Goal: Task Accomplishment & Management: Use online tool/utility

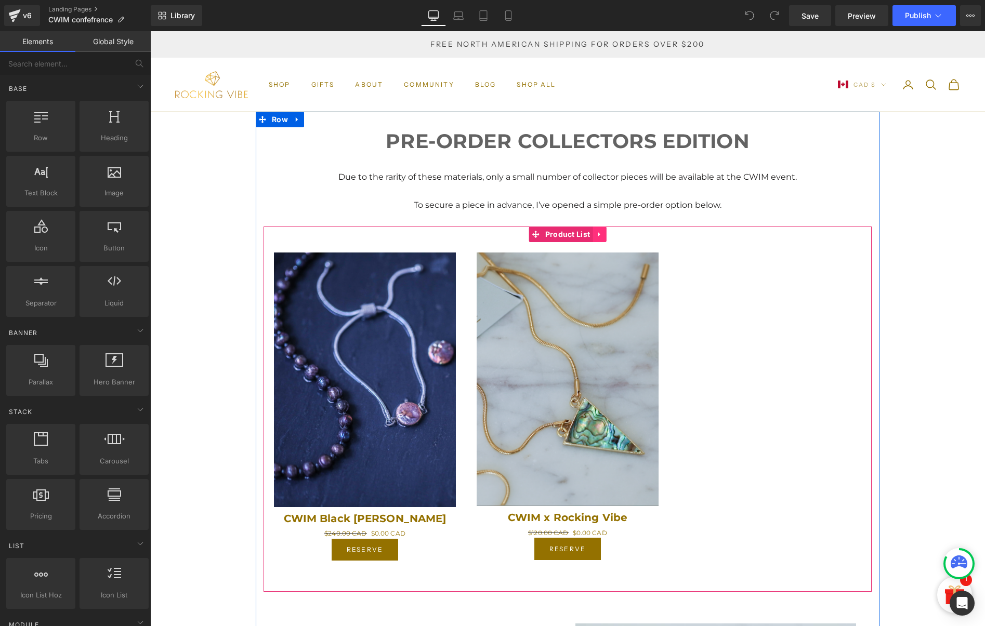
click at [598, 233] on icon at bounding box center [599, 234] width 2 height 5
click at [603, 233] on icon at bounding box center [605, 234] width 7 height 8
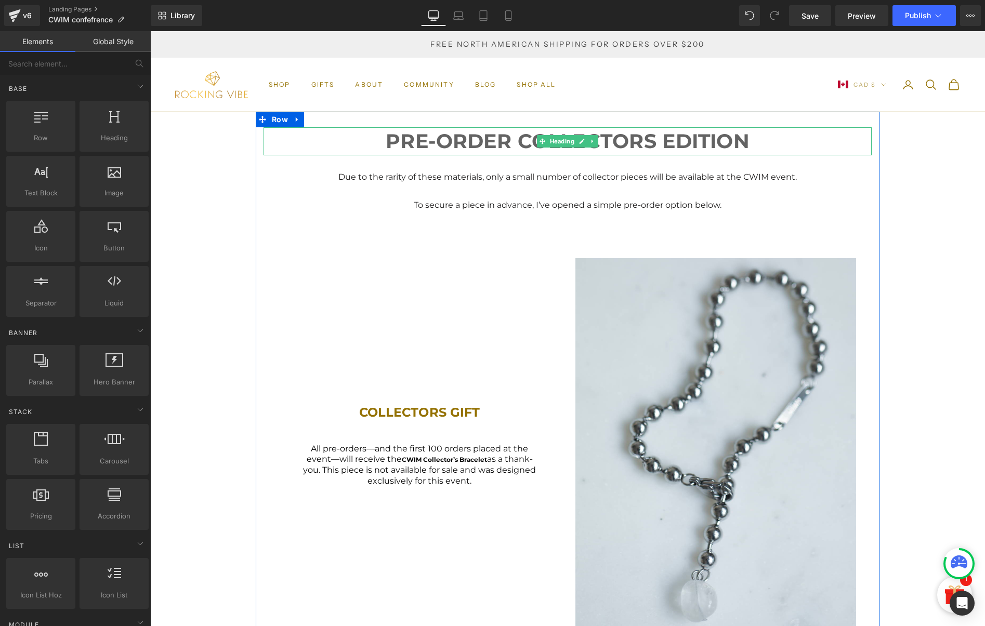
click at [560, 143] on span "Heading" at bounding box center [562, 141] width 29 height 12
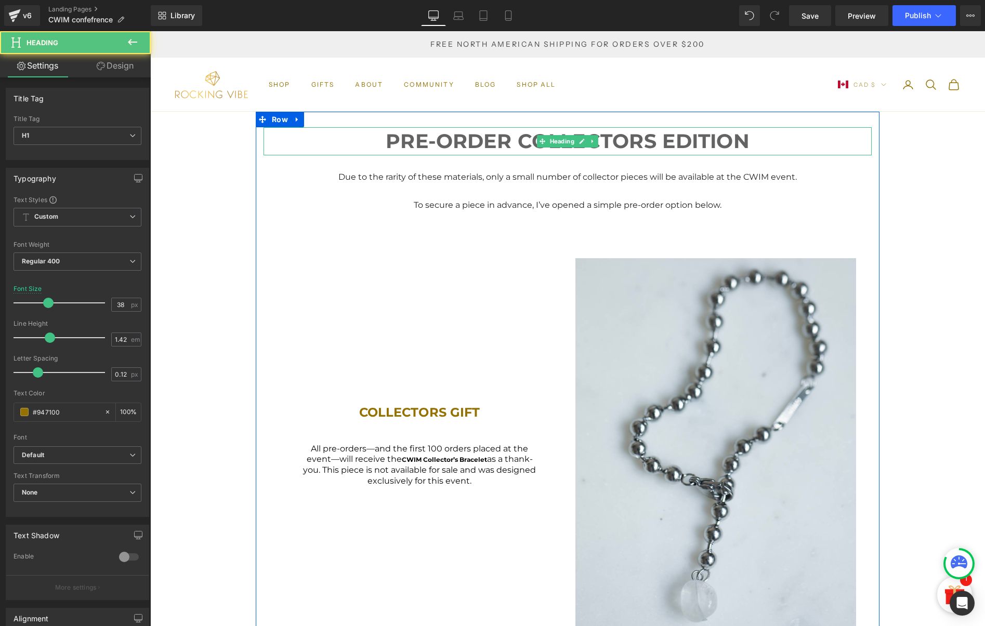
click at [604, 141] on span "PRE-ORDER COLLECTORS EDITION" at bounding box center [567, 141] width 363 height 24
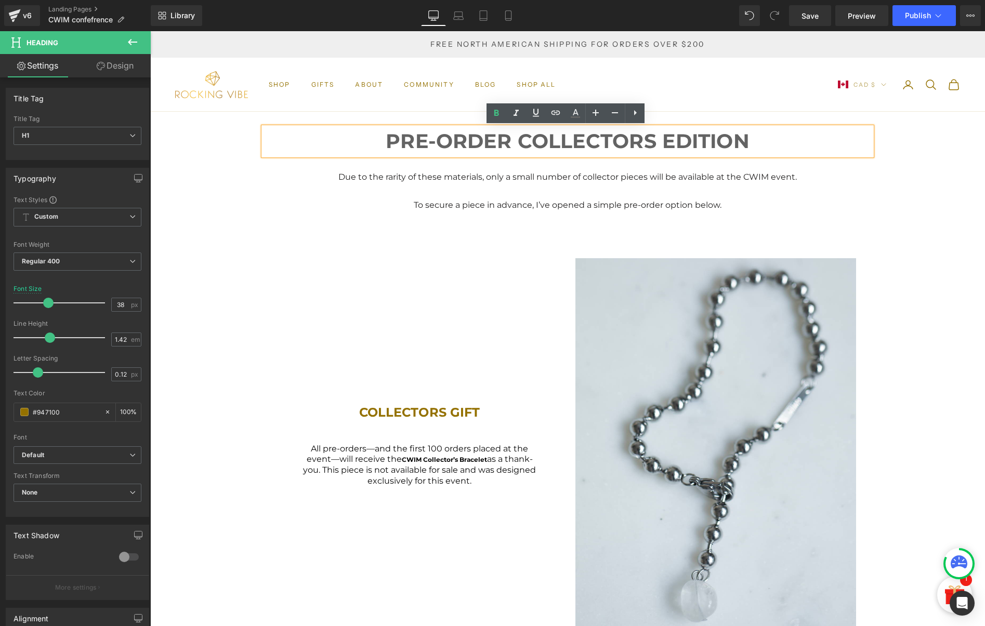
click at [507, 131] on span "PRE-ORDER COLLECTORS EDITION" at bounding box center [567, 141] width 363 height 24
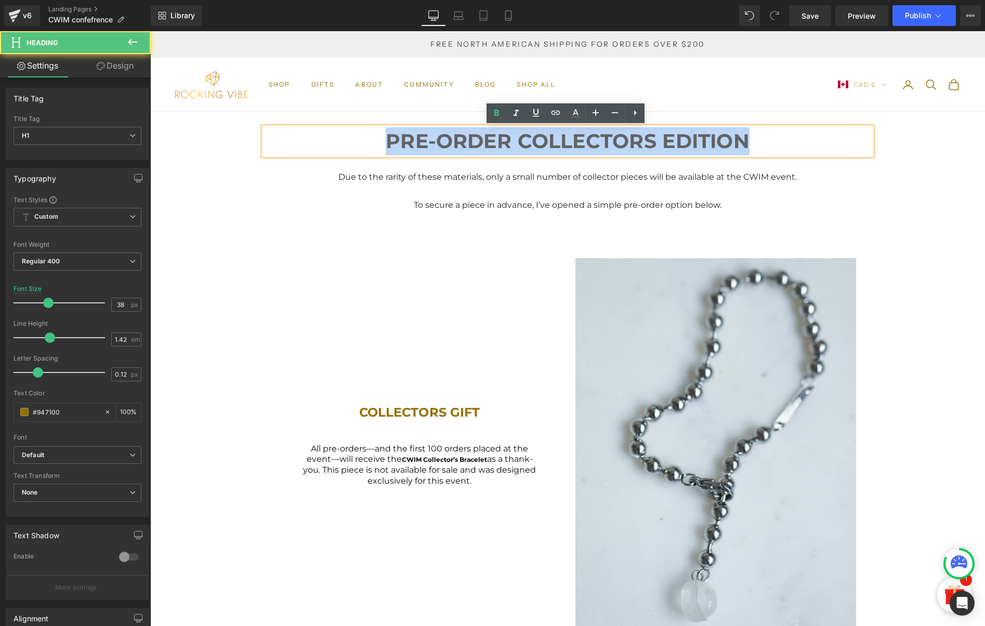
drag, startPoint x: 753, startPoint y: 146, endPoint x: 345, endPoint y: 138, distance: 407.5
click at [345, 139] on h1 "PRE-ORDER COLLECTORS EDITION" at bounding box center [567, 141] width 608 height 28
paste div
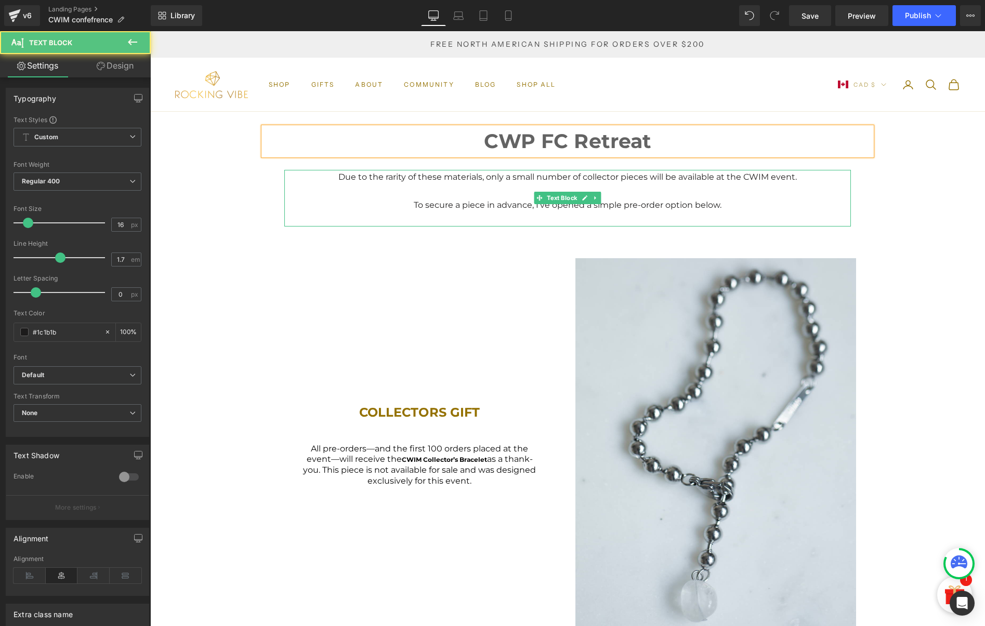
click at [539, 181] on p "Due to the rarity of these materials, only a small number of collector pieces w…" at bounding box center [567, 177] width 525 height 14
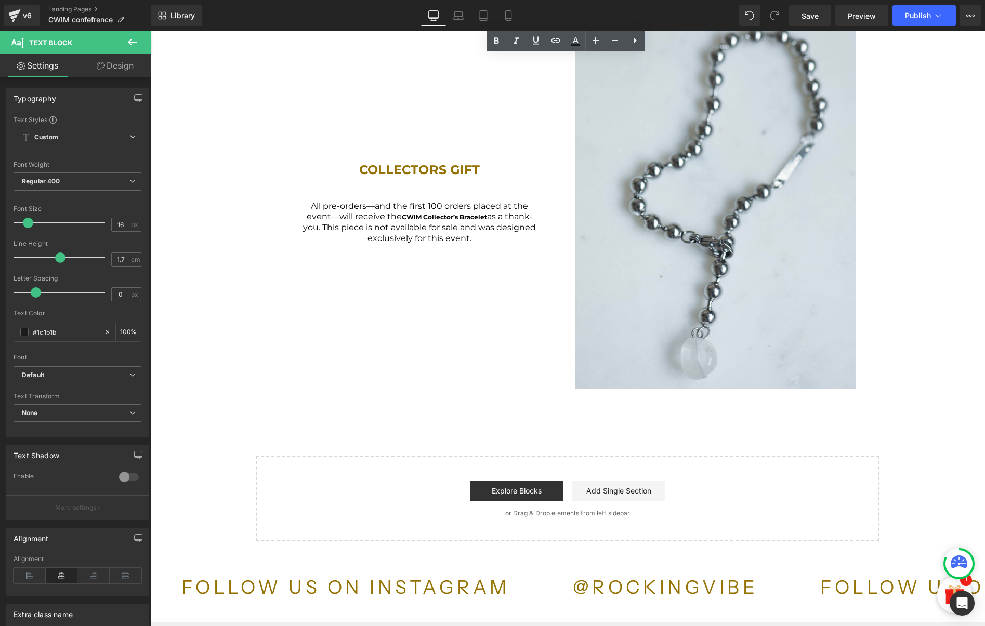
scroll to position [225, 0]
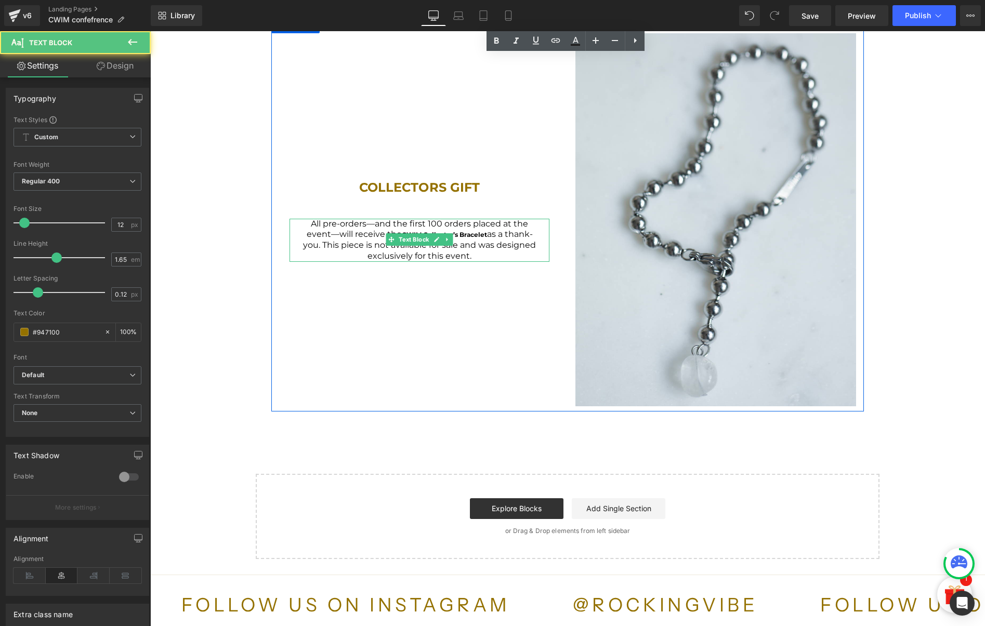
click at [350, 223] on span "All pre-orders—and the first 100 orders placed at the event—will receive the" at bounding box center [418, 229] width 222 height 21
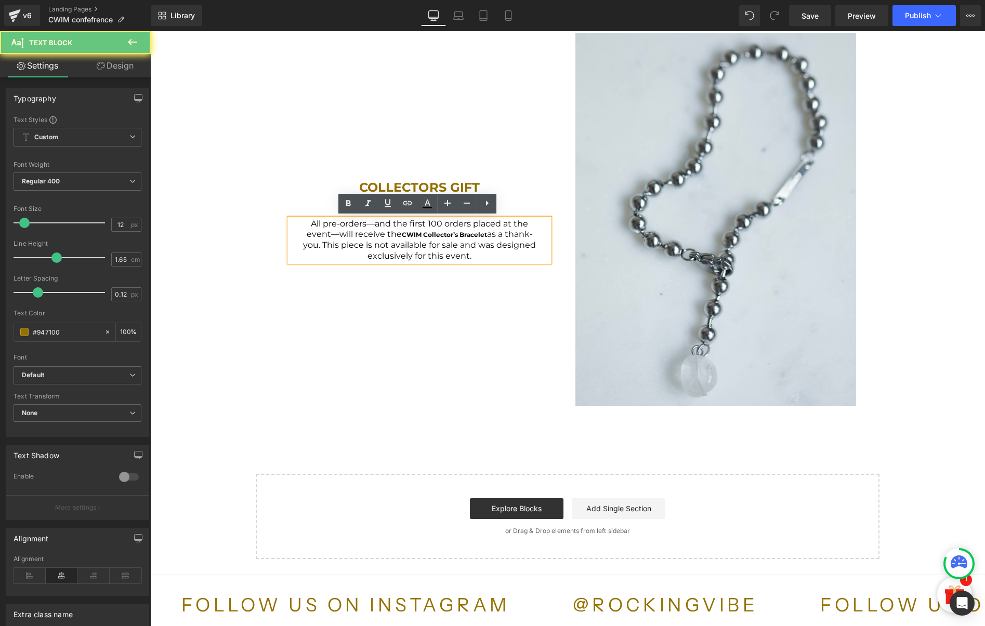
click at [333, 224] on span "All pre-orders—and the first 100 orders placed at the event—will receive the" at bounding box center [418, 229] width 222 height 21
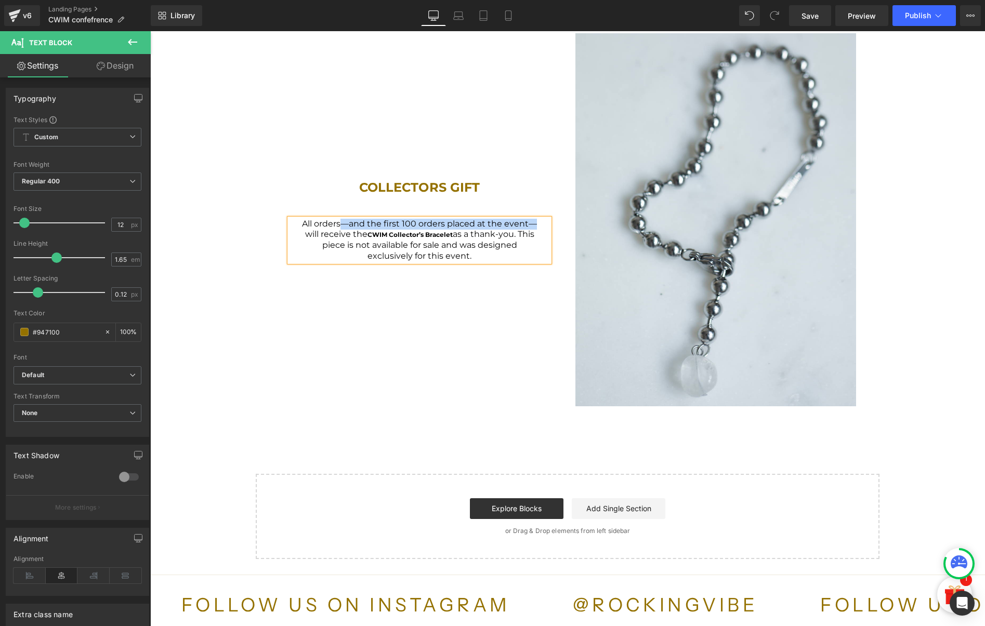
drag, startPoint x: 340, startPoint y: 226, endPoint x: 538, endPoint y: 220, distance: 197.6
click at [538, 220] on div "All orders—and the first 100 orders placed at the event—will receive the CWIM C…" at bounding box center [419, 240] width 260 height 43
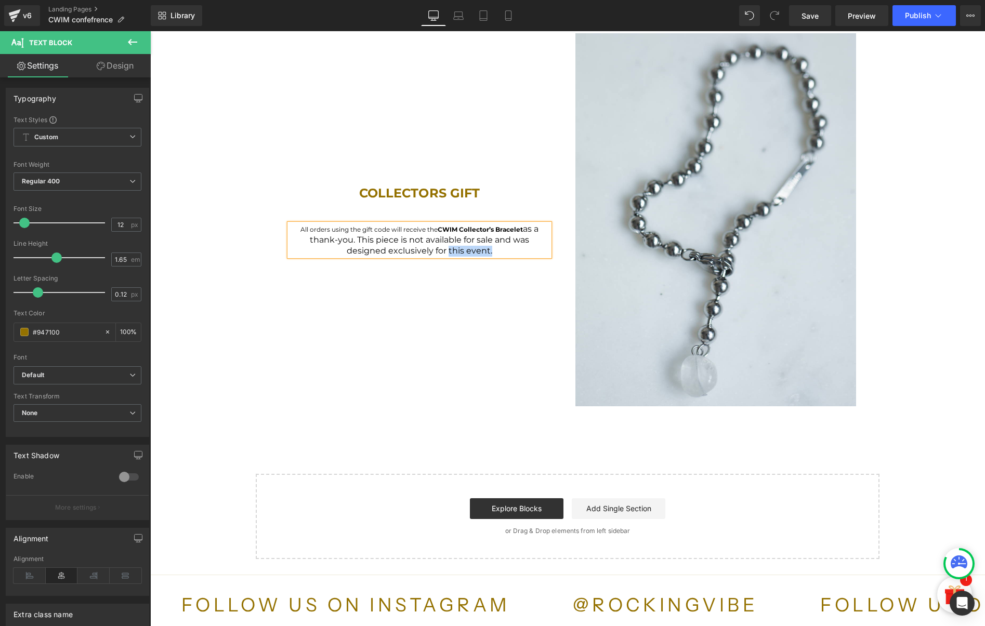
drag, startPoint x: 446, startPoint y: 247, endPoint x: 486, endPoint y: 246, distance: 40.0
click at [486, 246] on span "as a thank-you. This piece is not available for sale and was designed exclusive…" at bounding box center [424, 240] width 229 height 32
click at [513, 242] on span "as a thank-you. This piece is not available for sale and was designed exclusive…" at bounding box center [424, 240] width 229 height 32
drag, startPoint x: 415, startPoint y: 236, endPoint x: 295, endPoint y: 228, distance: 120.4
click at [295, 228] on div "All orders using the gift code will receive the CWIM Collector’s Bracelet as a …" at bounding box center [419, 240] width 260 height 32
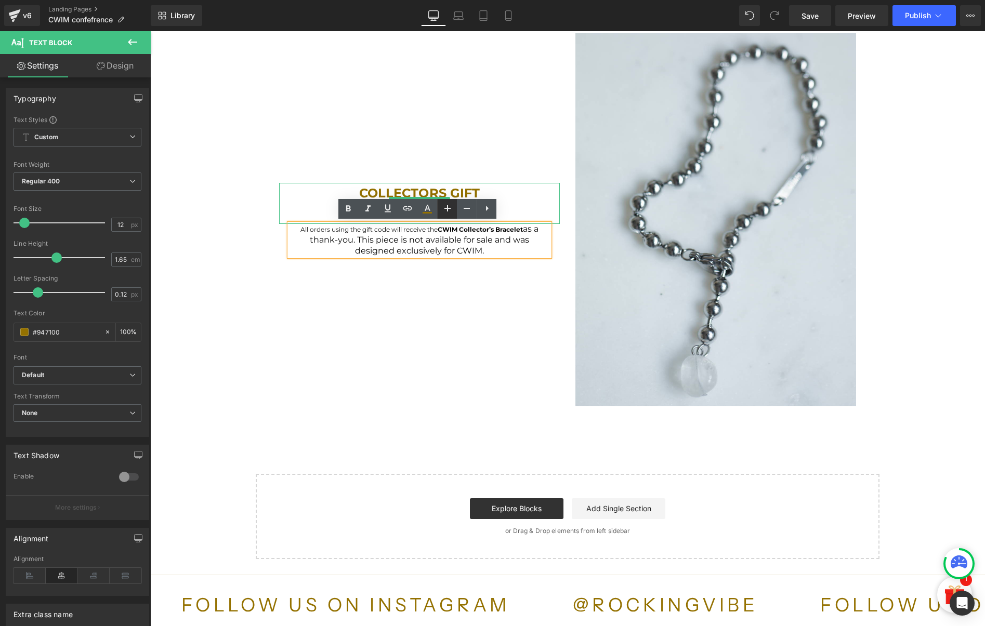
click at [448, 206] on icon at bounding box center [447, 208] width 12 height 12
click at [461, 205] on icon at bounding box center [466, 208] width 12 height 12
click at [450, 239] on span "as a thank-you. This piece is not available for sale and was designed exclusive…" at bounding box center [424, 240] width 229 height 32
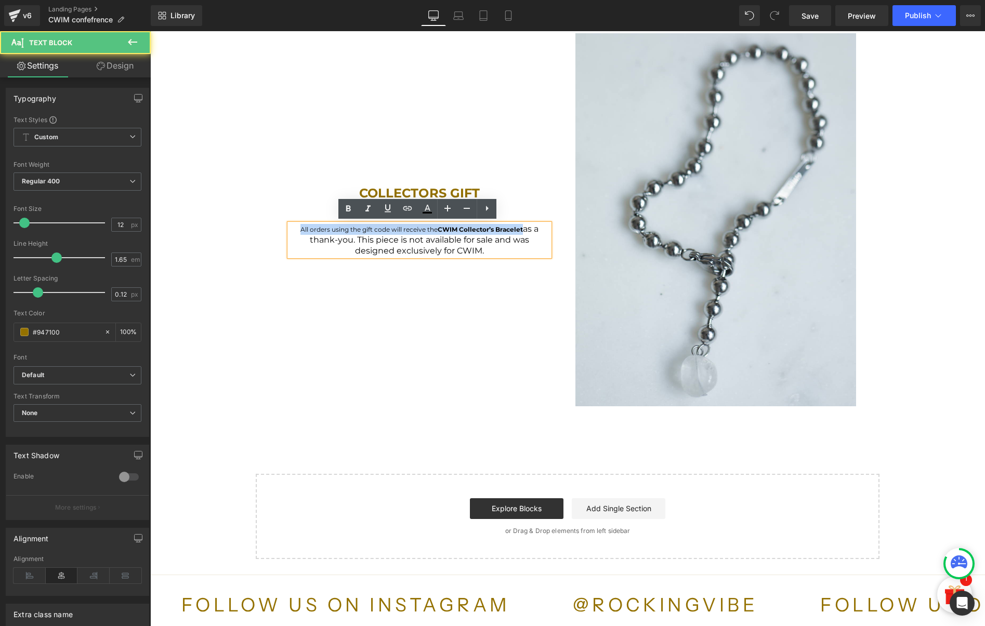
drag, startPoint x: 523, startPoint y: 230, endPoint x: 289, endPoint y: 226, distance: 233.9
click at [289, 226] on div "All orders using the gift code will receive the CWIM Collector’s Bracelet as a …" at bounding box center [419, 240] width 260 height 32
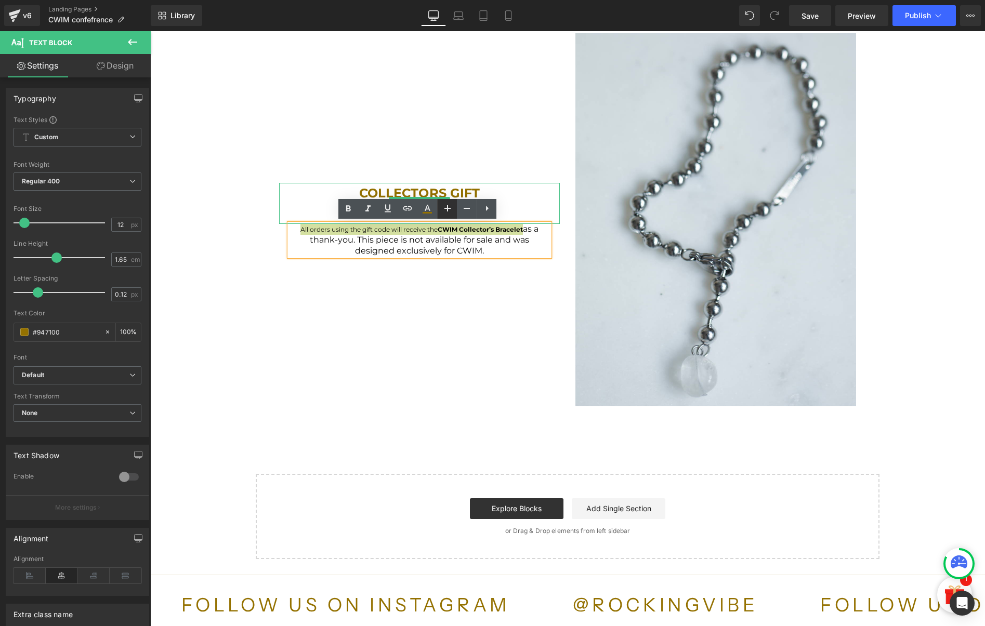
click at [448, 214] on icon at bounding box center [447, 208] width 12 height 12
type input "16"
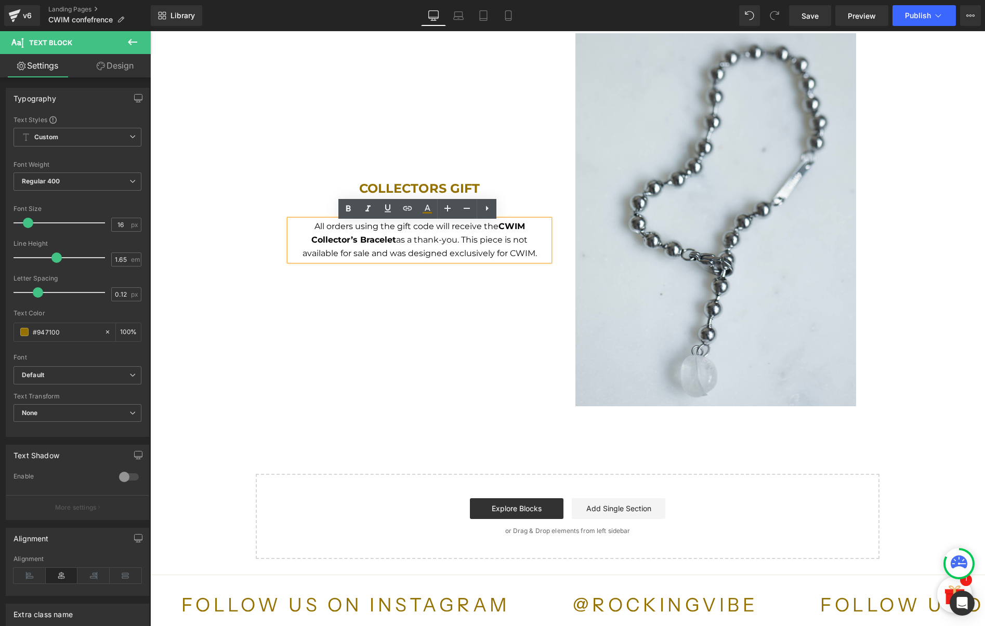
click at [460, 241] on span "as a thank-you. This piece is not available for sale and was designed exclusive…" at bounding box center [419, 246] width 234 height 23
drag, startPoint x: 537, startPoint y: 252, endPoint x: 235, endPoint y: 228, distance: 302.9
click at [235, 228] on div "CWP FC Retreat Heading Text Block Due to the rarity of these materials, only a …" at bounding box center [567, 223] width 835 height 672
click at [289, 318] on div "COLLECTORS GIFT Heading All orders using the gift code will receive the CWIM Co…" at bounding box center [419, 219] width 296 height 373
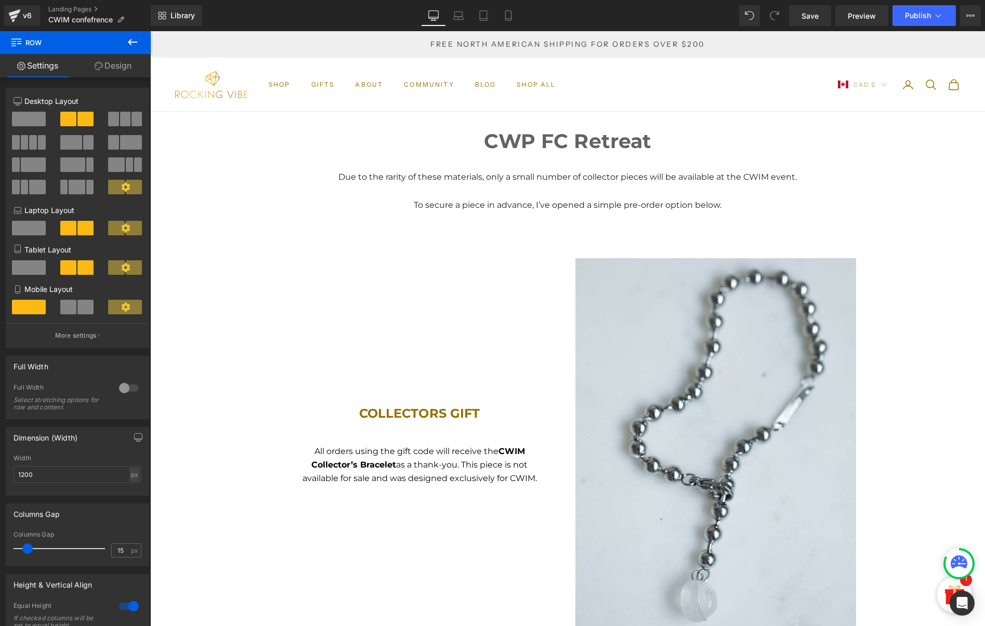
scroll to position [0, 0]
click at [493, 208] on p "To secure a piece in advance, I’ve opened a simple pre-order option below." at bounding box center [567, 205] width 525 height 14
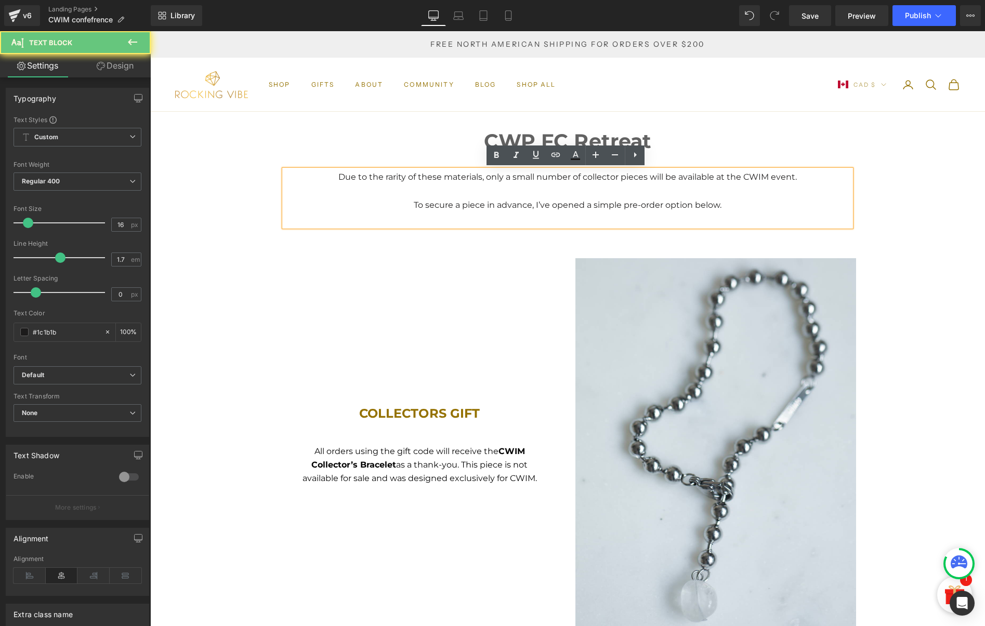
click at [617, 204] on p "To secure a piece in advance, I’ve opened a simple pre-order option below." at bounding box center [567, 205] width 525 height 14
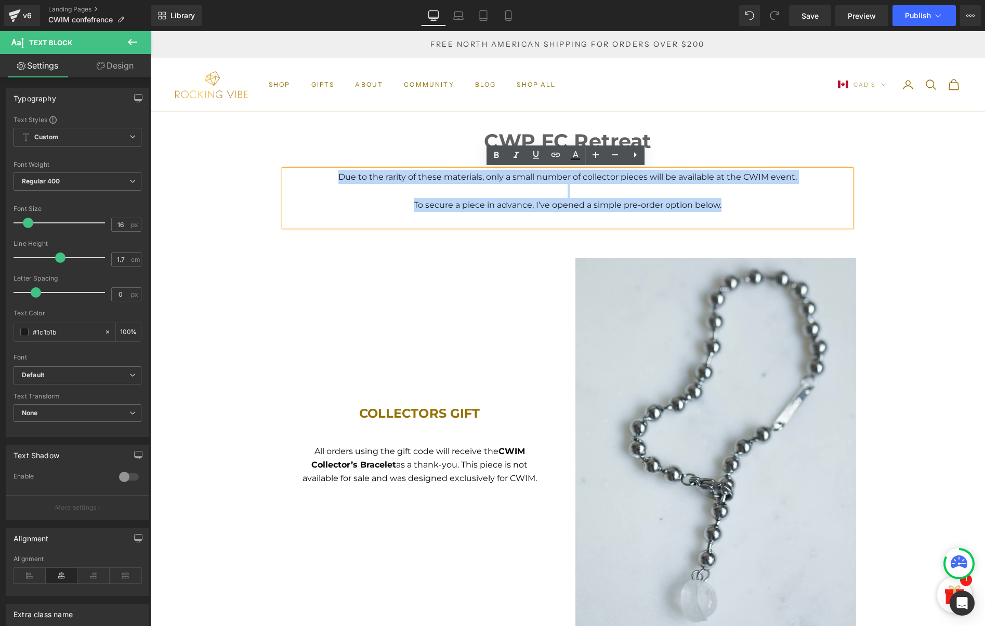
drag, startPoint x: 750, startPoint y: 210, endPoint x: 297, endPoint y: 166, distance: 454.8
click at [297, 170] on div "Due to the rarity of these materials, only a small number of collector pieces w…" at bounding box center [567, 198] width 566 height 57
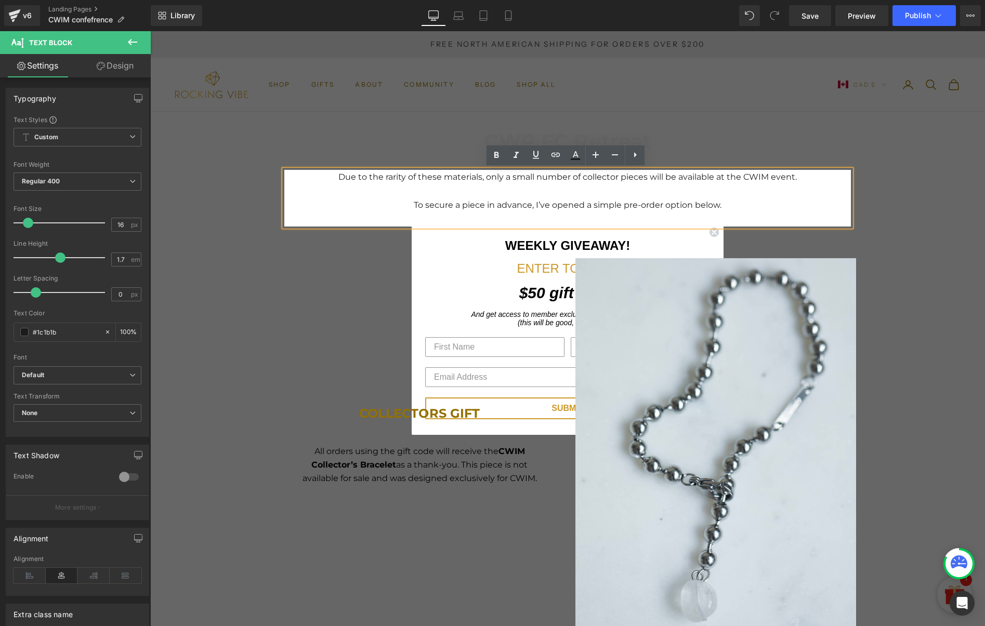
click at [536, 203] on p "To secure a piece in advance, I’ve opened a simple pre-order option below." at bounding box center [567, 205] width 525 height 14
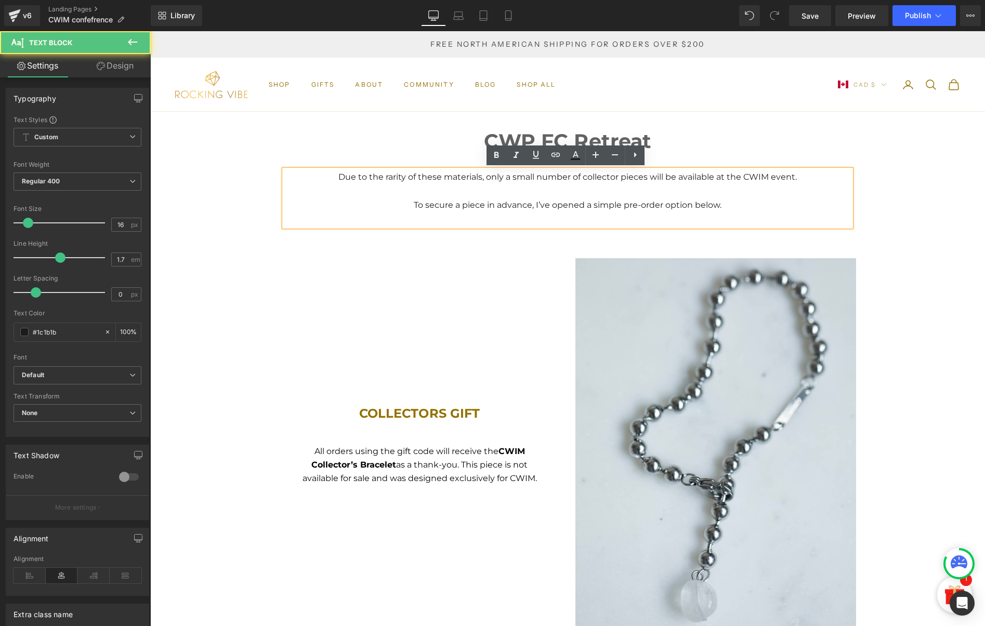
click at [649, 206] on p "To secure a piece in advance, I’ve opened a simple pre-order option below." at bounding box center [567, 205] width 525 height 14
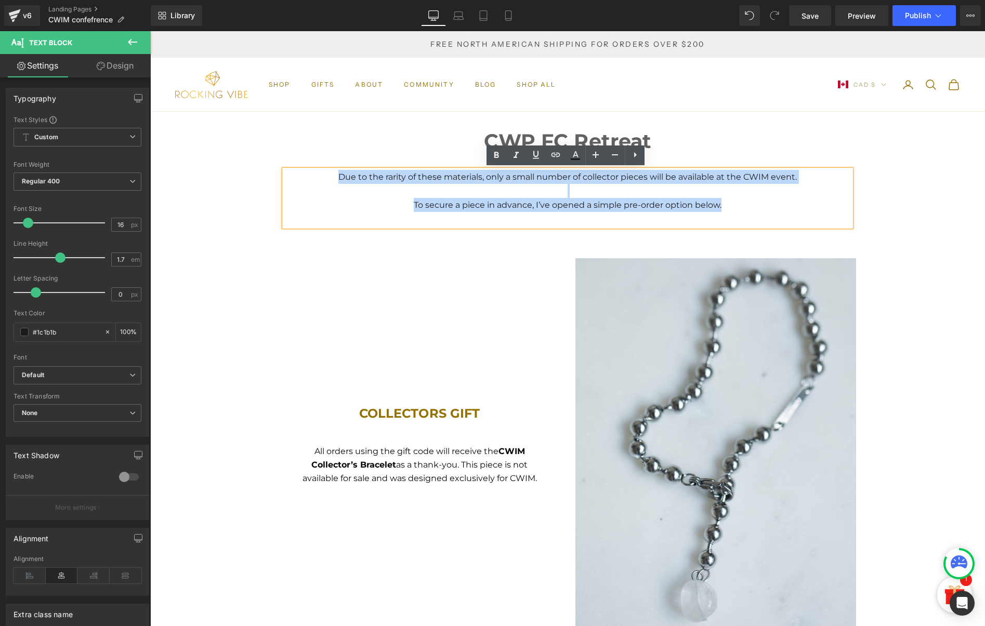
drag, startPoint x: 736, startPoint y: 204, endPoint x: 297, endPoint y: 176, distance: 439.5
click at [297, 176] on div "Due to the rarity of these materials, only a small number of collector pieces w…" at bounding box center [567, 198] width 566 height 57
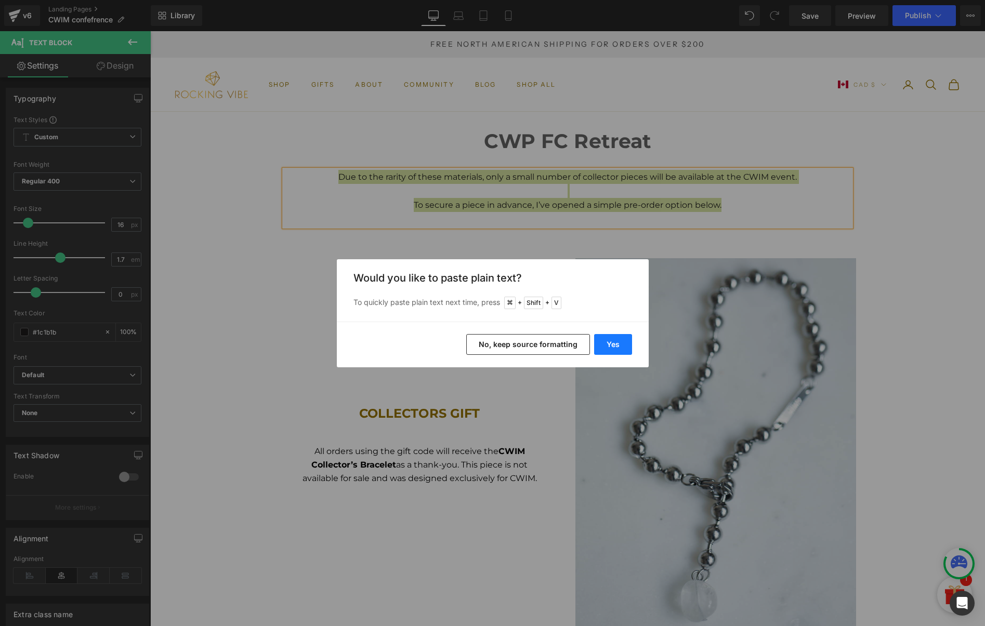
click at [618, 346] on button "Yes" at bounding box center [613, 344] width 38 height 21
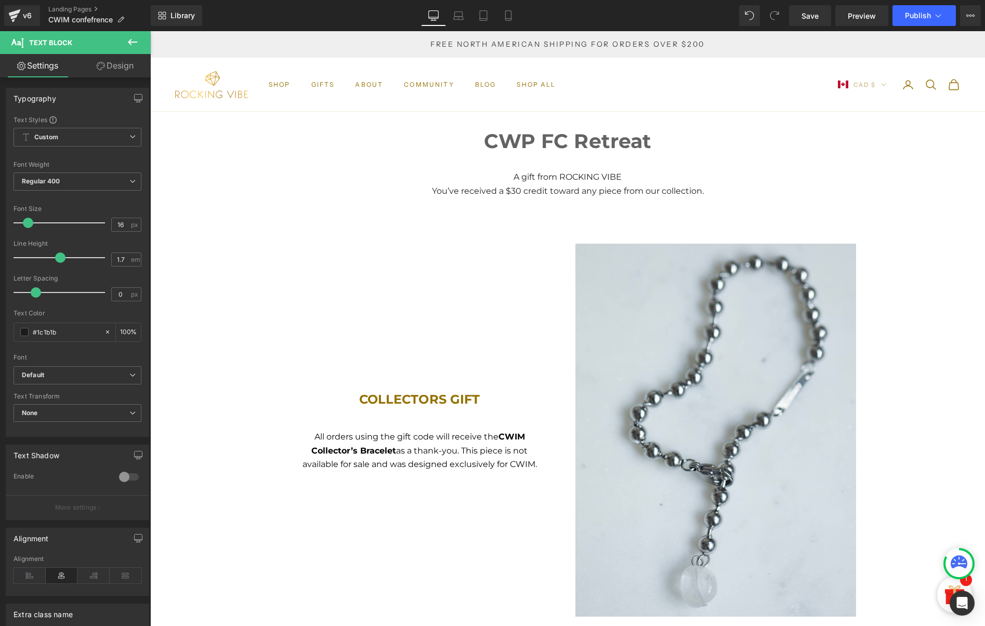
click at [441, 194] on p "You’ve received a $30 credit toward any piece from our collection." at bounding box center [567, 191] width 525 height 14
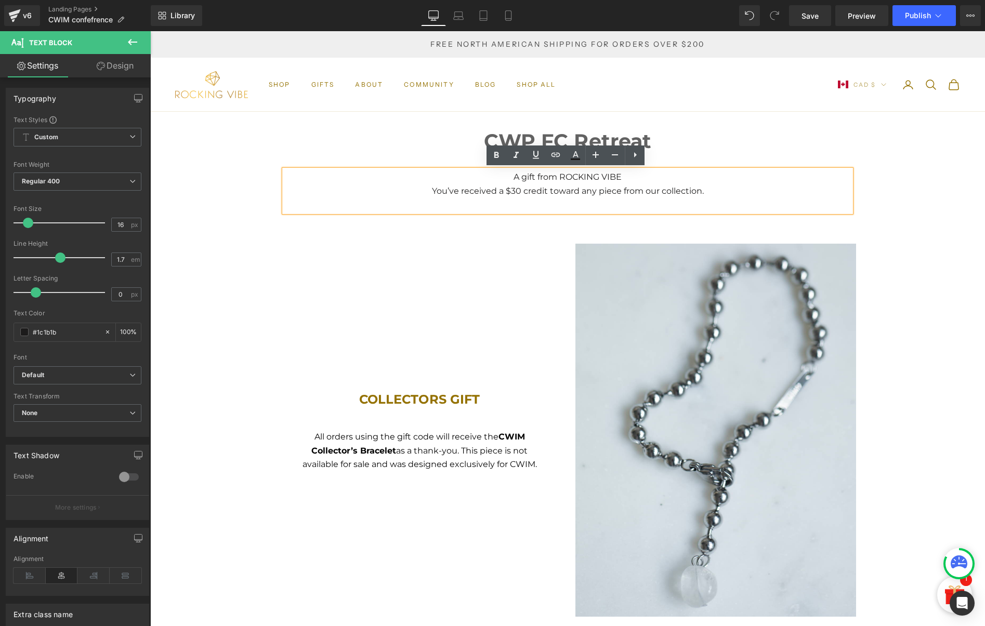
click at [741, 200] on p at bounding box center [567, 205] width 525 height 14
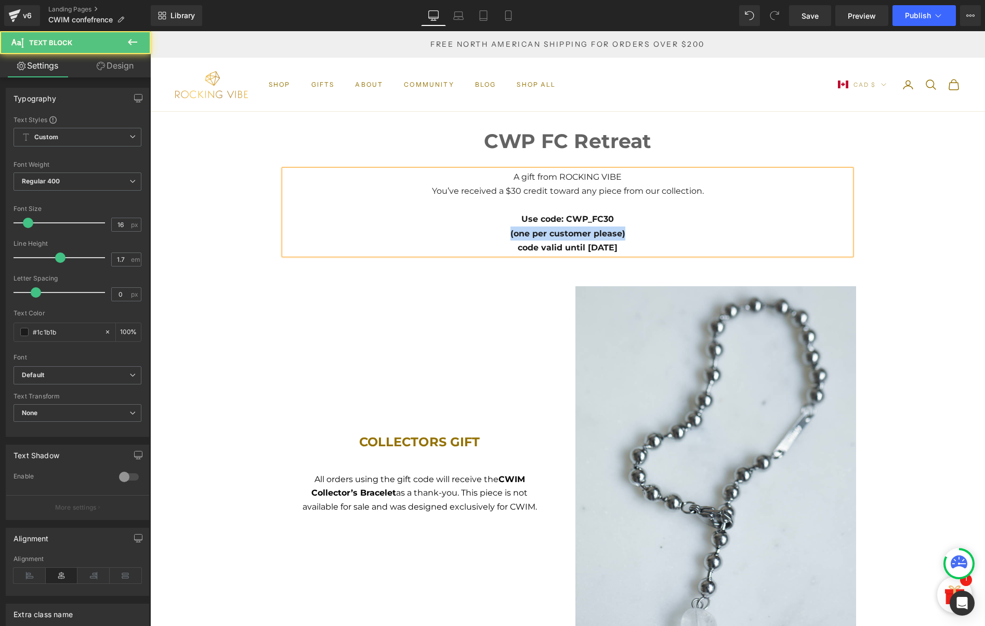
drag, startPoint x: 605, startPoint y: 234, endPoint x: 460, endPoint y: 233, distance: 145.0
click at [460, 233] on p "(one per customer please)" at bounding box center [567, 234] width 525 height 14
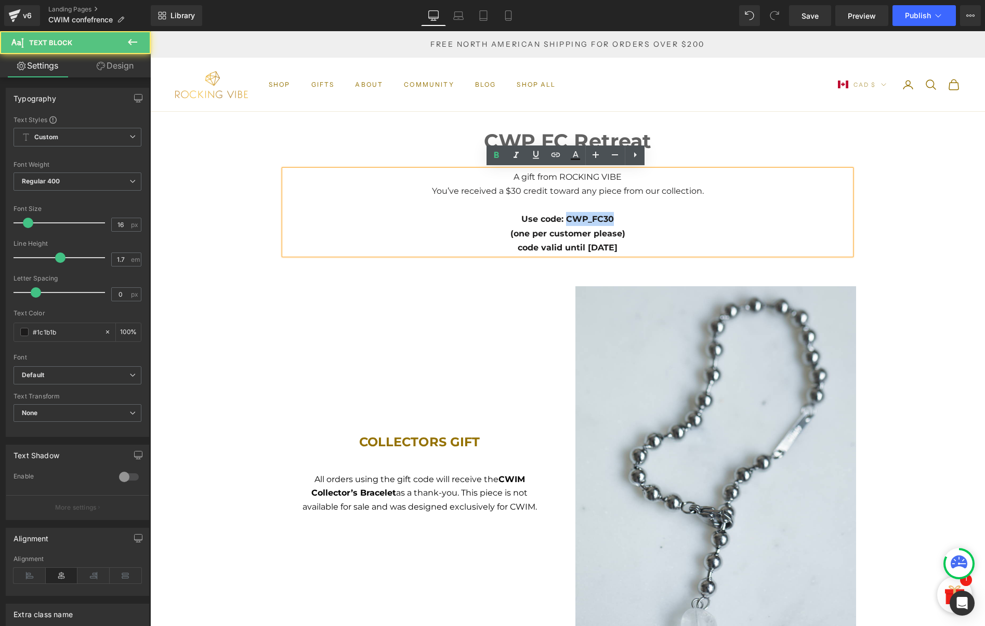
drag, startPoint x: 611, startPoint y: 215, endPoint x: 562, endPoint y: 217, distance: 48.9
click at [562, 217] on span "Use code: CWP_FC30" at bounding box center [567, 219] width 93 height 10
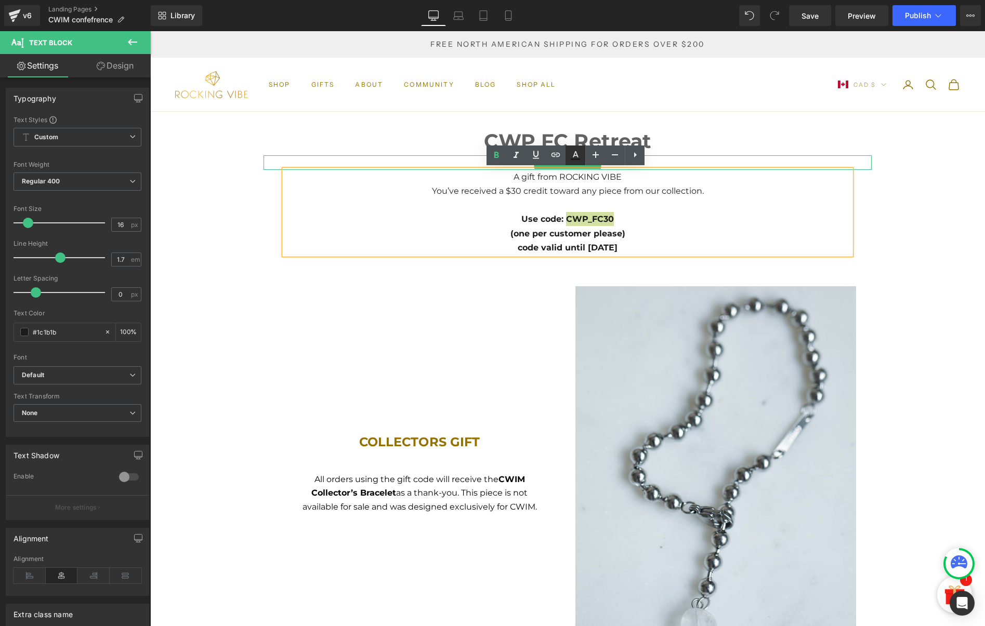
click at [577, 153] on icon at bounding box center [575, 155] width 12 height 12
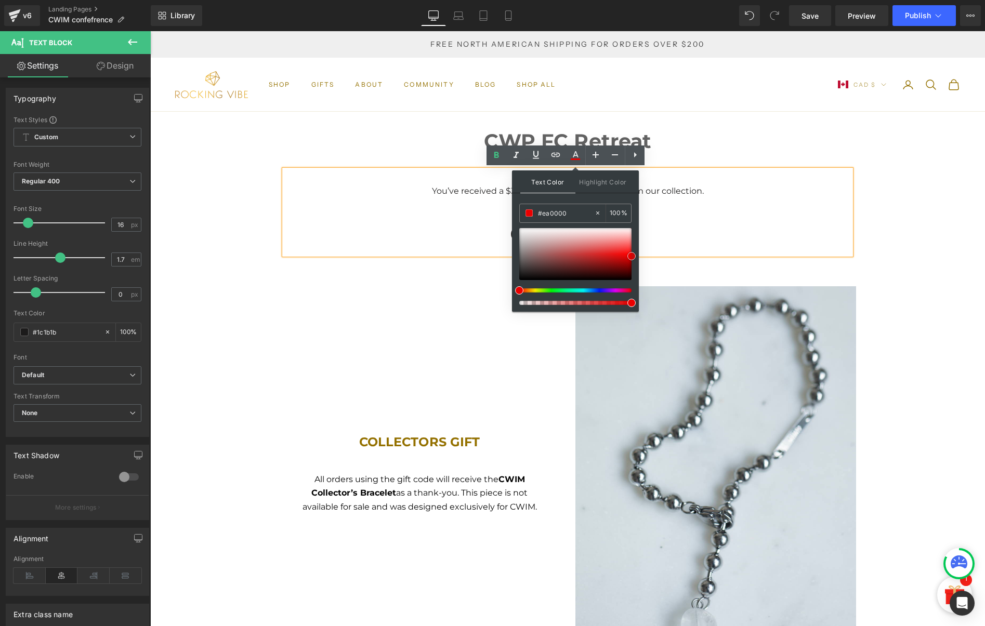
drag, startPoint x: 612, startPoint y: 267, endPoint x: 632, endPoint y: 256, distance: 23.0
click at [631, 256] on div at bounding box center [575, 254] width 112 height 52
click at [686, 230] on p "(one per customer please)" at bounding box center [567, 234] width 525 height 14
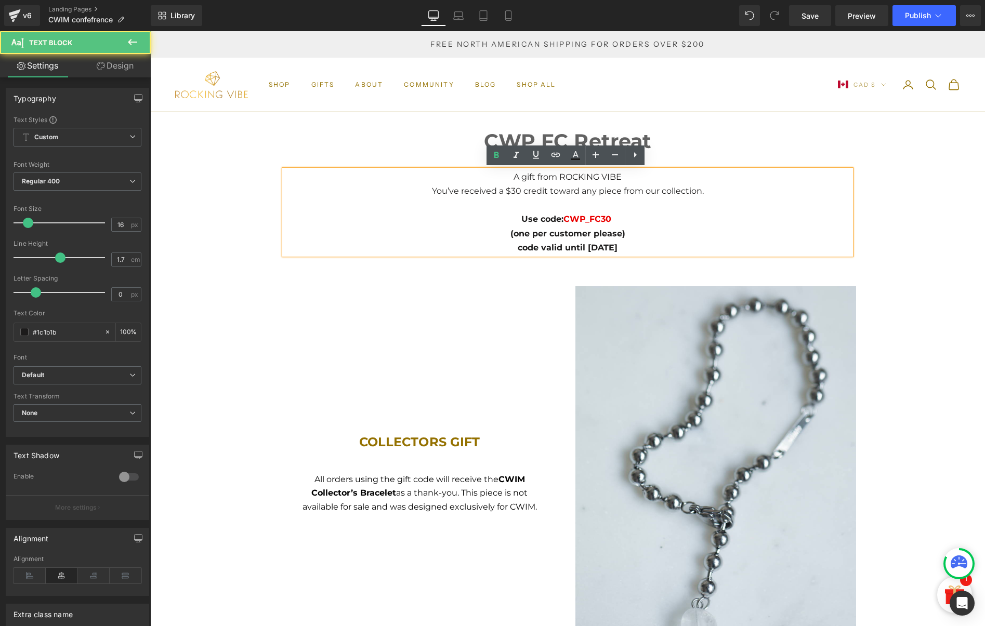
click at [630, 227] on p "(one per customer please)" at bounding box center [567, 234] width 525 height 14
drag, startPoint x: 632, startPoint y: 247, endPoint x: 484, endPoint y: 232, distance: 149.4
click at [484, 232] on div "A gift from ROCKING VIBE You’ve received a $30 credit toward any piece from our…" at bounding box center [567, 212] width 566 height 85
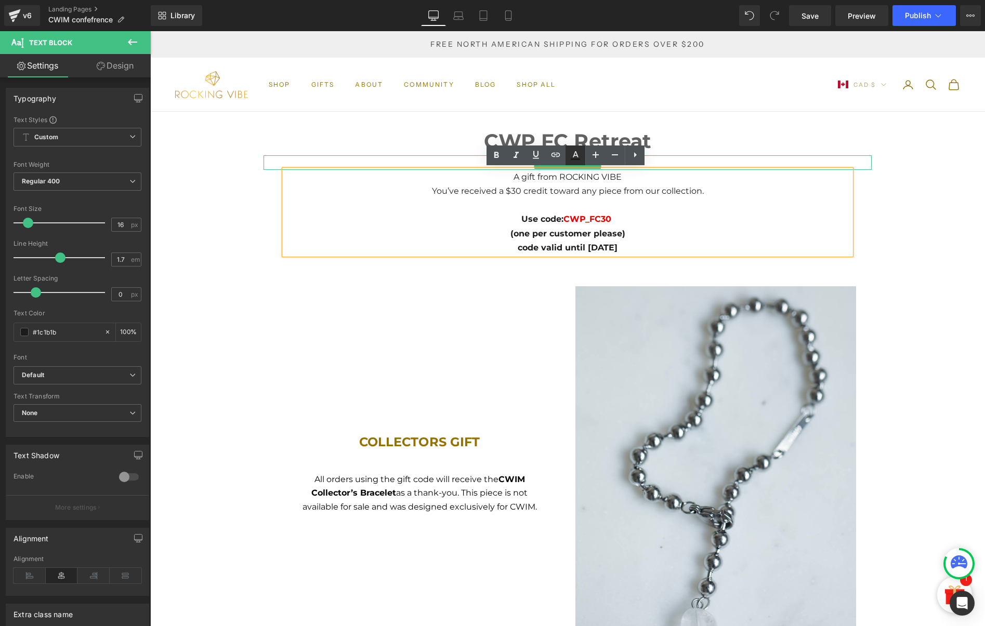
click at [577, 155] on icon at bounding box center [575, 155] width 12 height 12
type input "#1c1b1b"
type input "100"
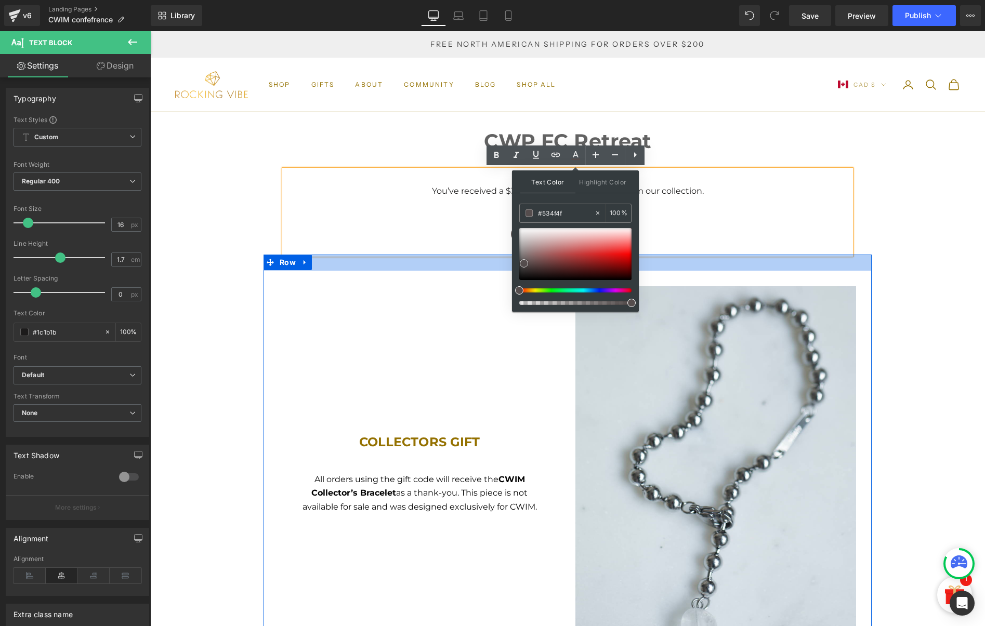
type input "#525050"
click at [520, 263] on div at bounding box center [575, 254] width 112 height 52
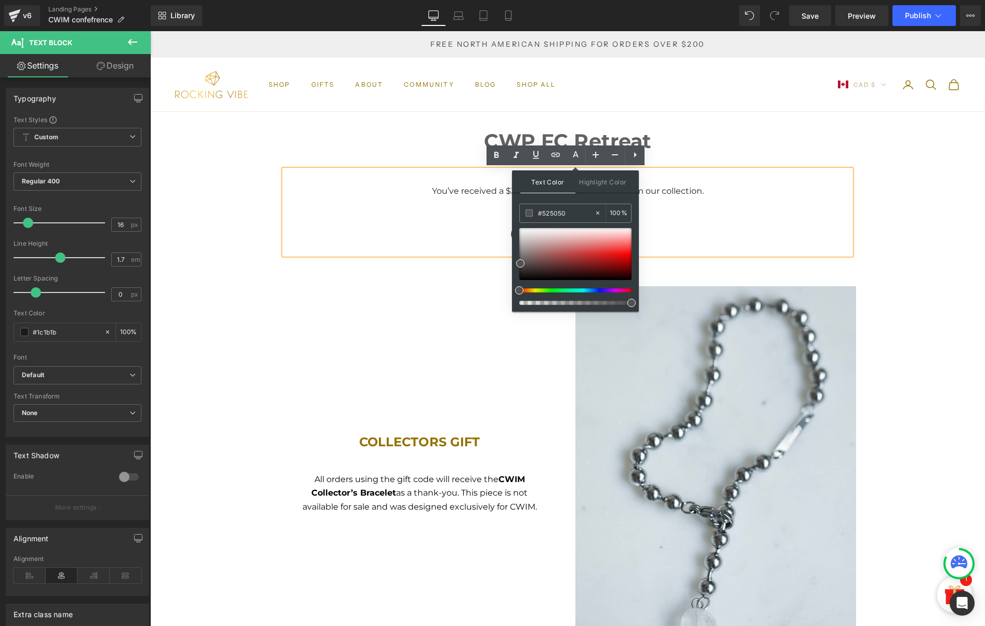
click at [424, 227] on p "(one per customer please)" at bounding box center [567, 234] width 525 height 14
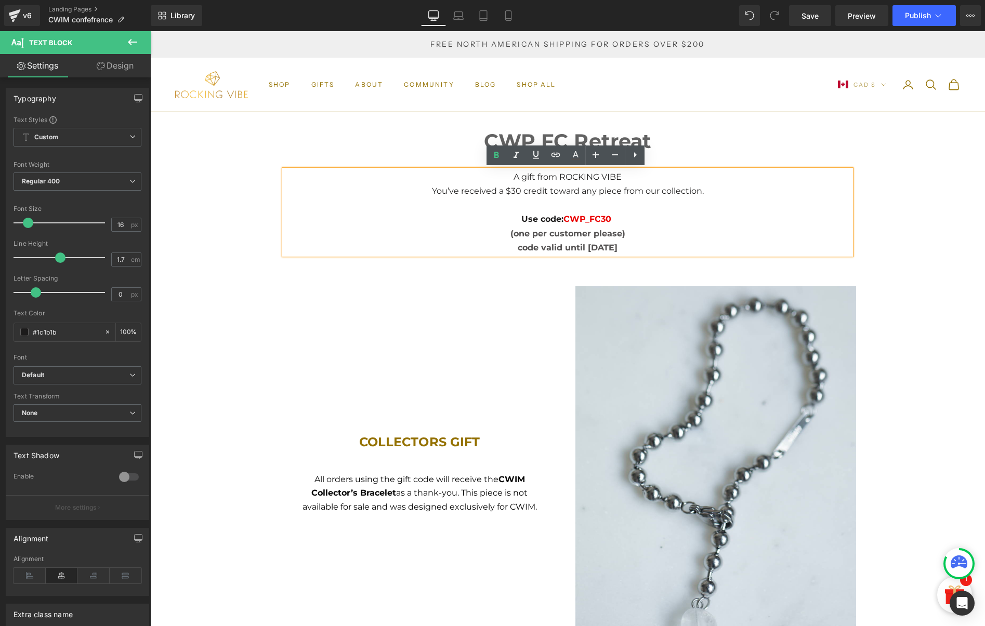
click at [566, 229] on span "(one per customer please)" at bounding box center [567, 234] width 115 height 10
drag, startPoint x: 627, startPoint y: 233, endPoint x: 459, endPoint y: 236, distance: 167.9
click at [459, 236] on p "(one per customer please)" at bounding box center [567, 234] width 525 height 14
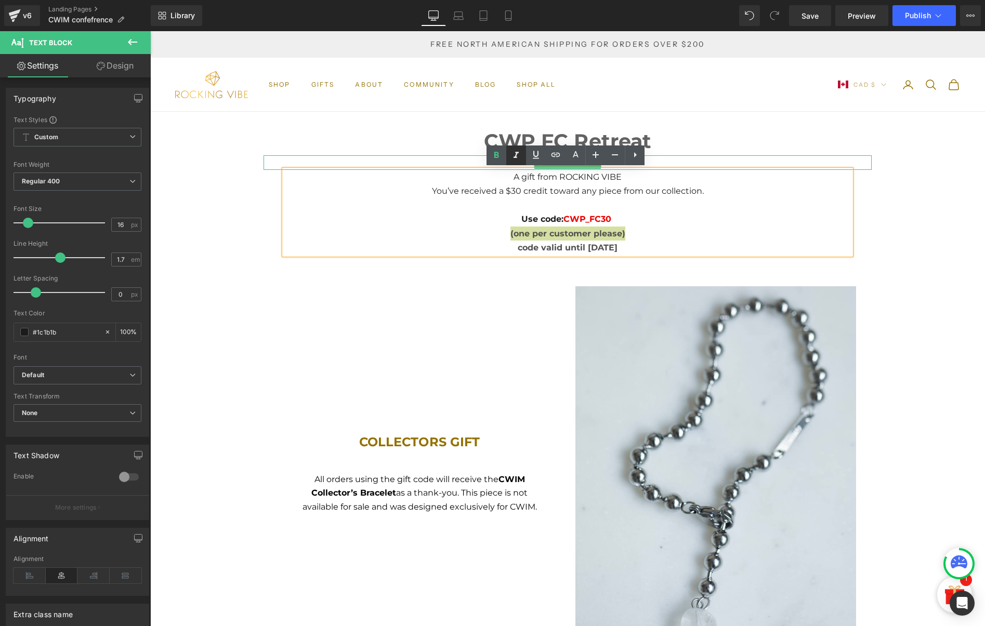
click at [512, 161] on icon at bounding box center [516, 155] width 12 height 12
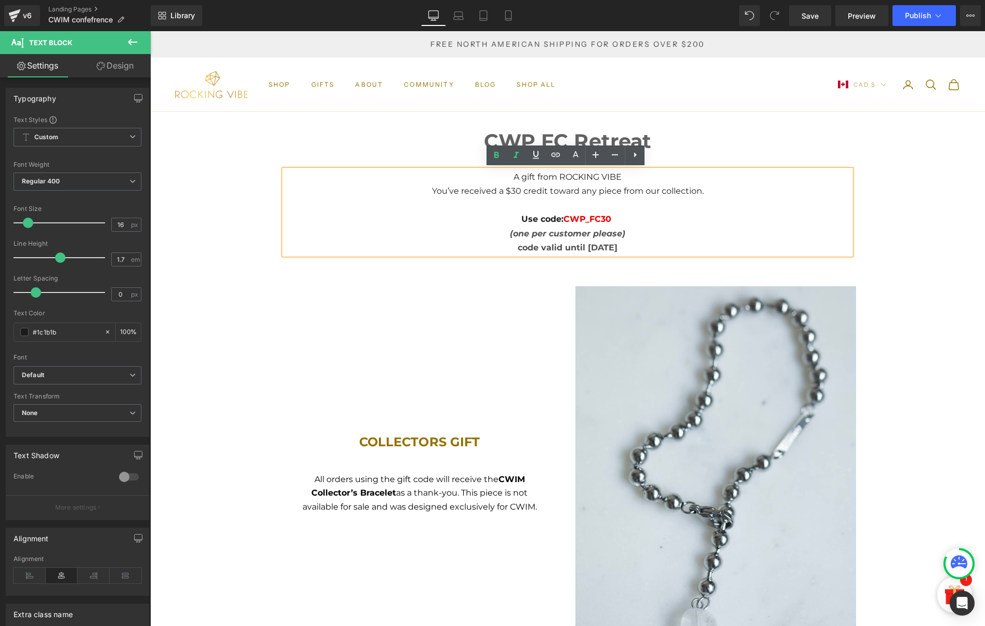
click at [714, 242] on p "code valid until [DATE]" at bounding box center [567, 248] width 525 height 14
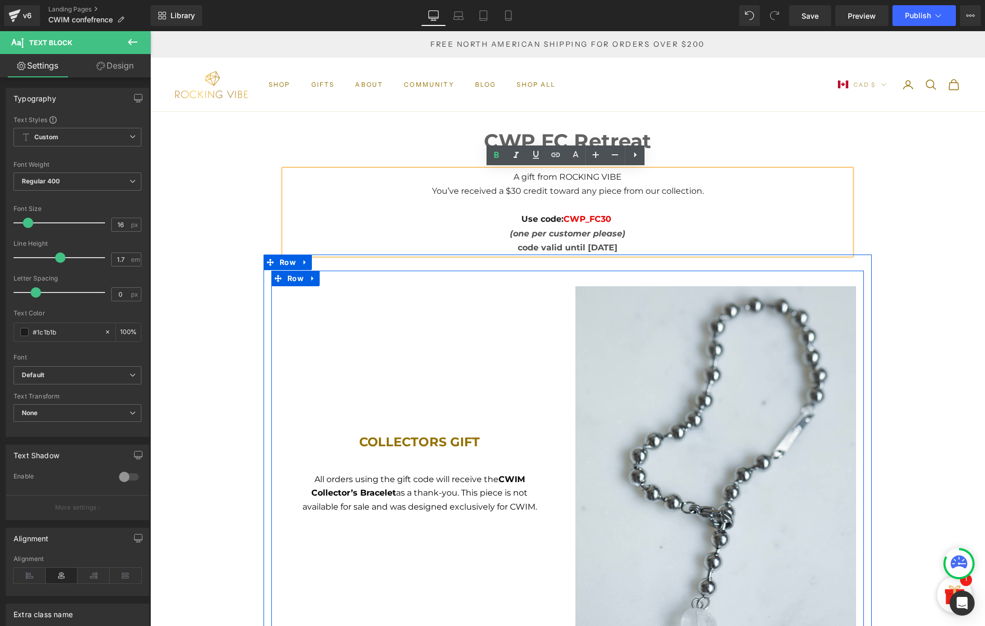
click at [399, 315] on div "COLLECTORS GIFT Heading All orders using the gift code will receive the CWIM Co…" at bounding box center [419, 472] width 296 height 373
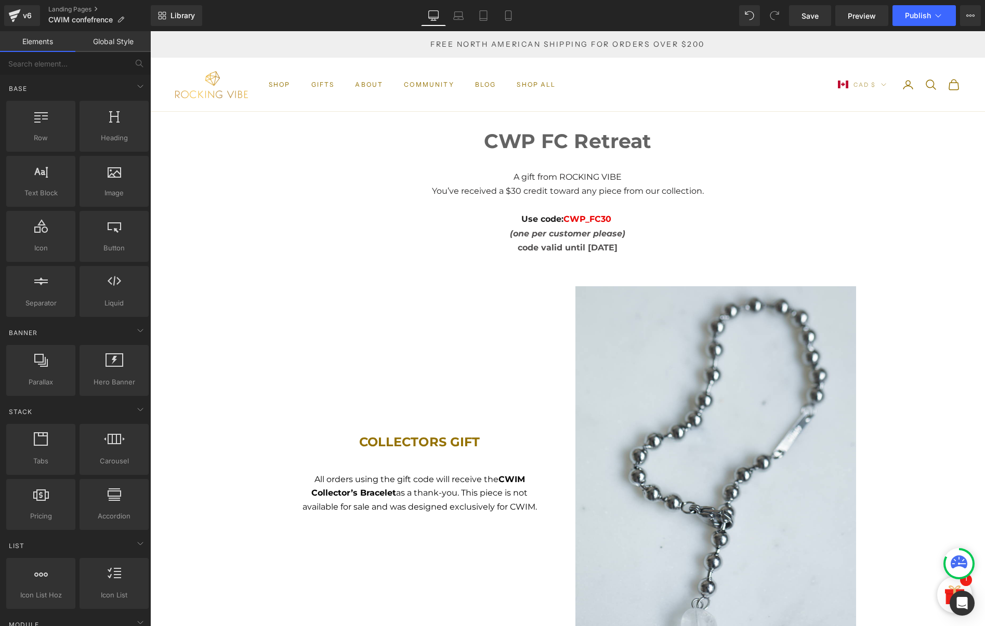
click at [670, 78] on x-header "Rocking Vibe Navigation menu SHOP Long Necklaces Short Necklaces Bracelets/Ankl…" at bounding box center [567, 85] width 835 height 54
click at [196, 16] on link "Library" at bounding box center [176, 15] width 51 height 21
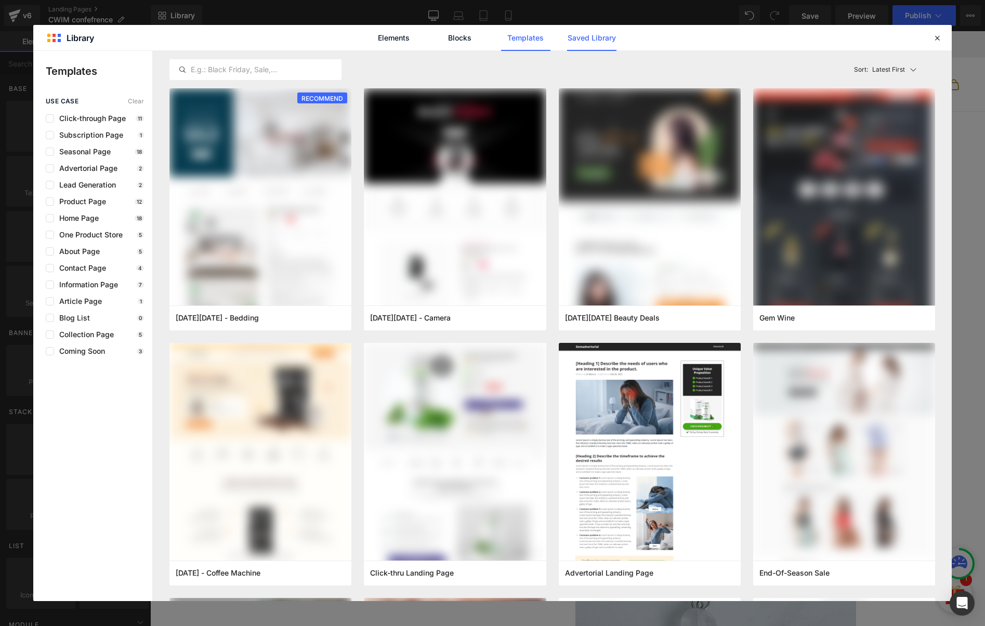
click at [610, 39] on link "Saved Library" at bounding box center [591, 38] width 49 height 26
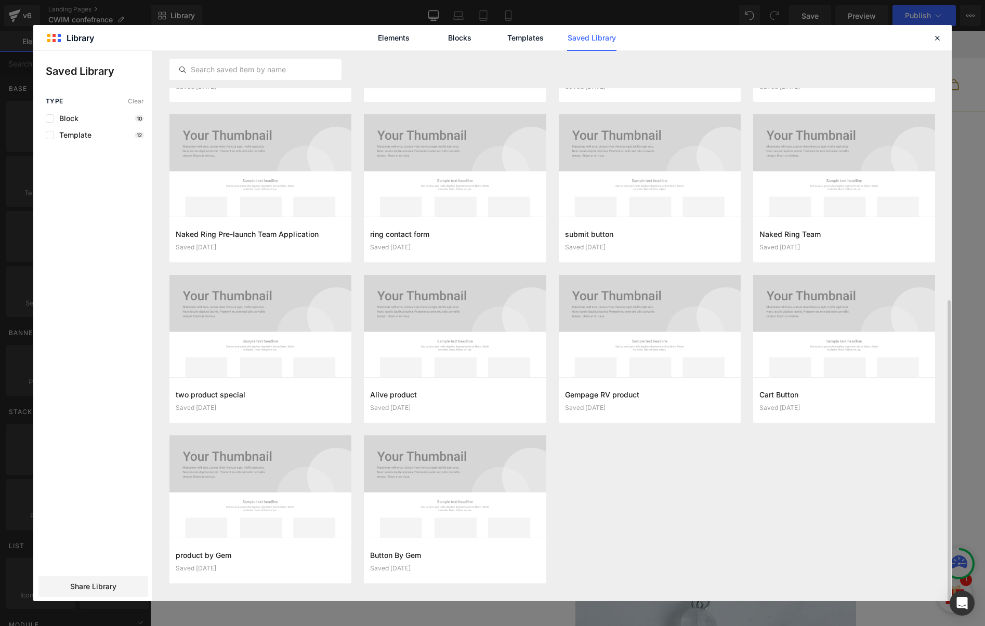
scroll to position [453, 0]
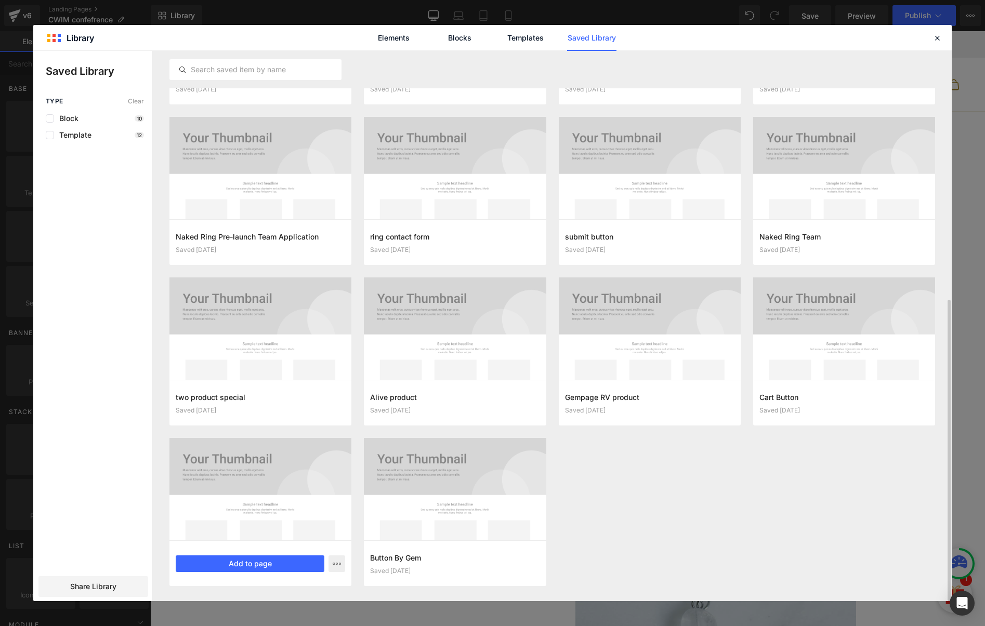
click at [287, 481] on div at bounding box center [260, 489] width 182 height 102
click at [274, 567] on button "Add to page" at bounding box center [250, 564] width 149 height 17
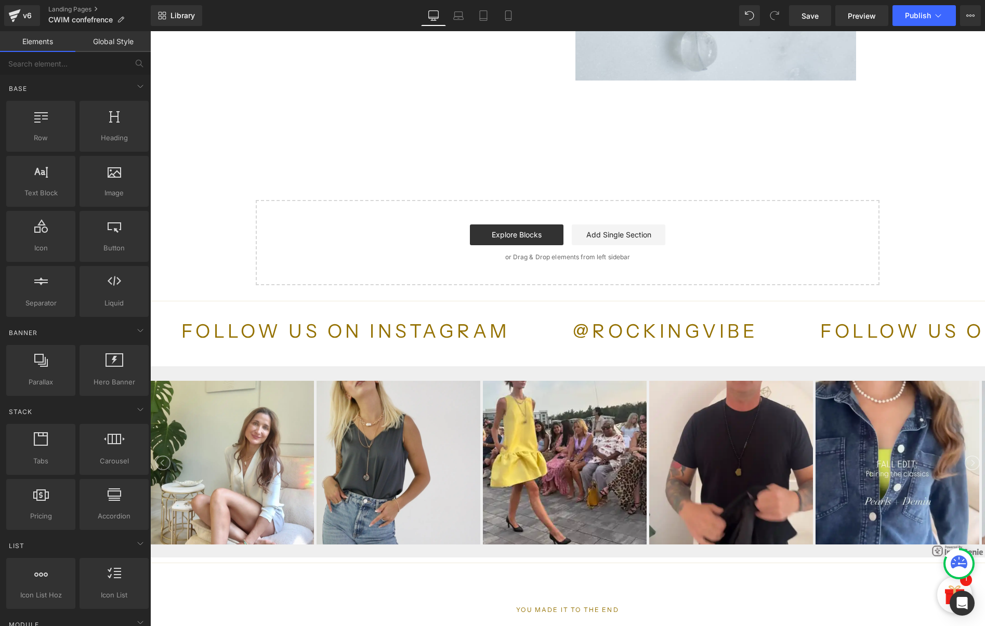
scroll to position [590, 0]
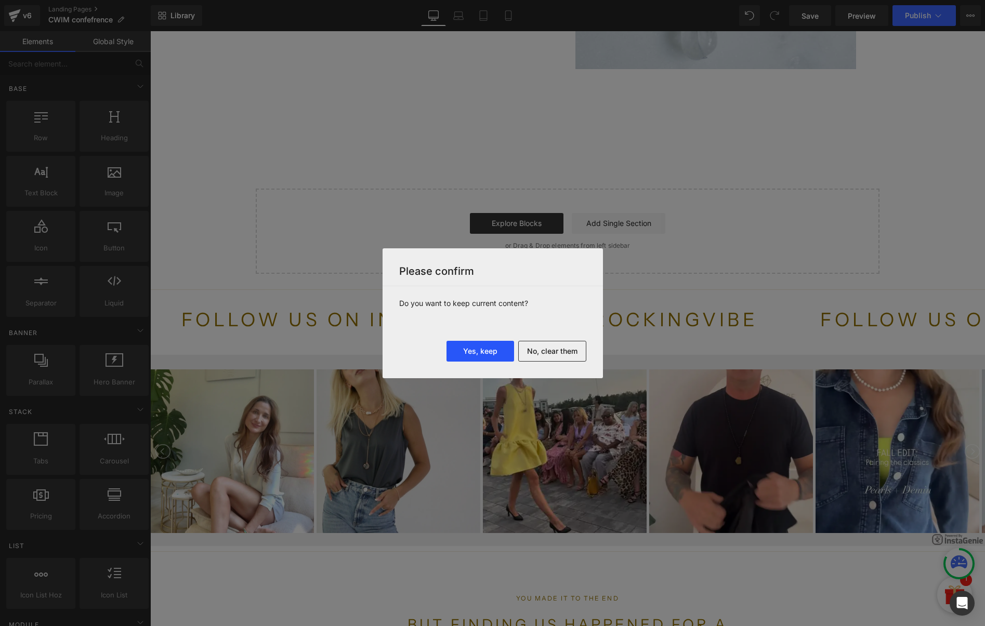
click at [476, 358] on button "Yes, keep" at bounding box center [480, 351] width 68 height 21
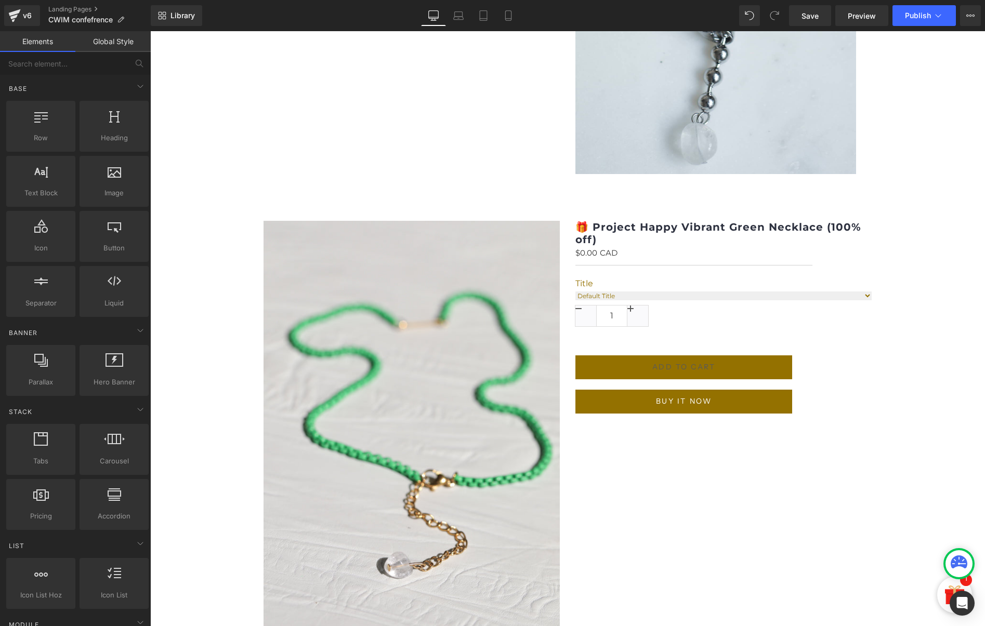
scroll to position [315, 0]
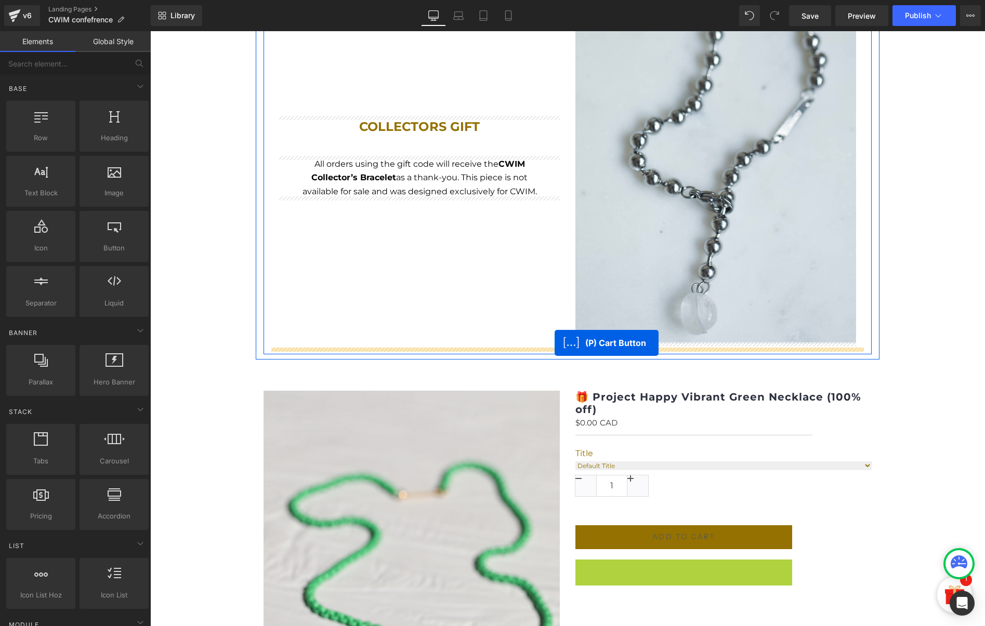
drag, startPoint x: 645, startPoint y: 569, endPoint x: 555, endPoint y: 343, distance: 243.5
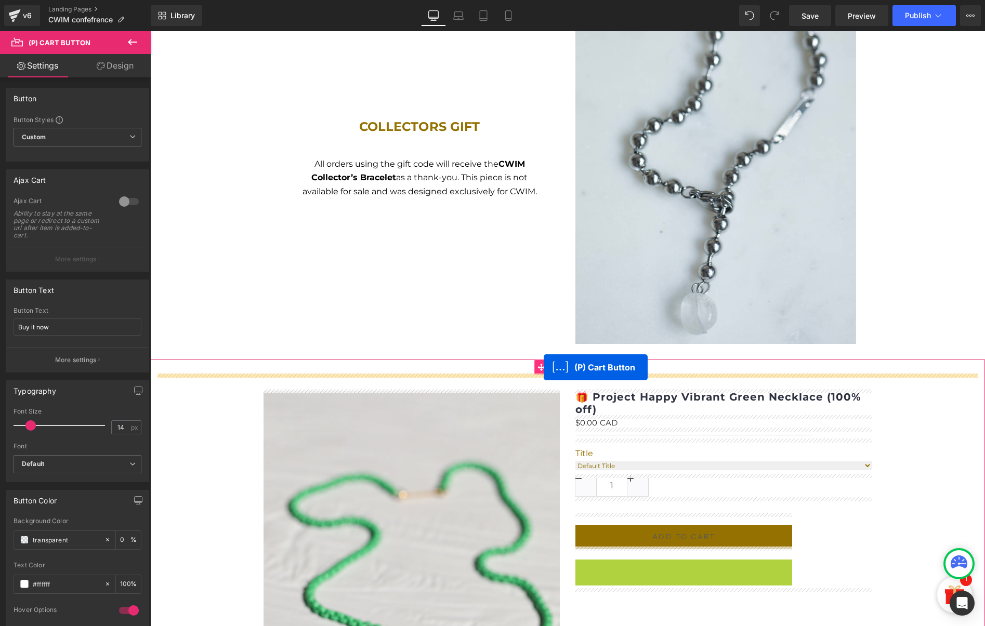
drag, startPoint x: 643, startPoint y: 569, endPoint x: 544, endPoint y: 368, distance: 223.8
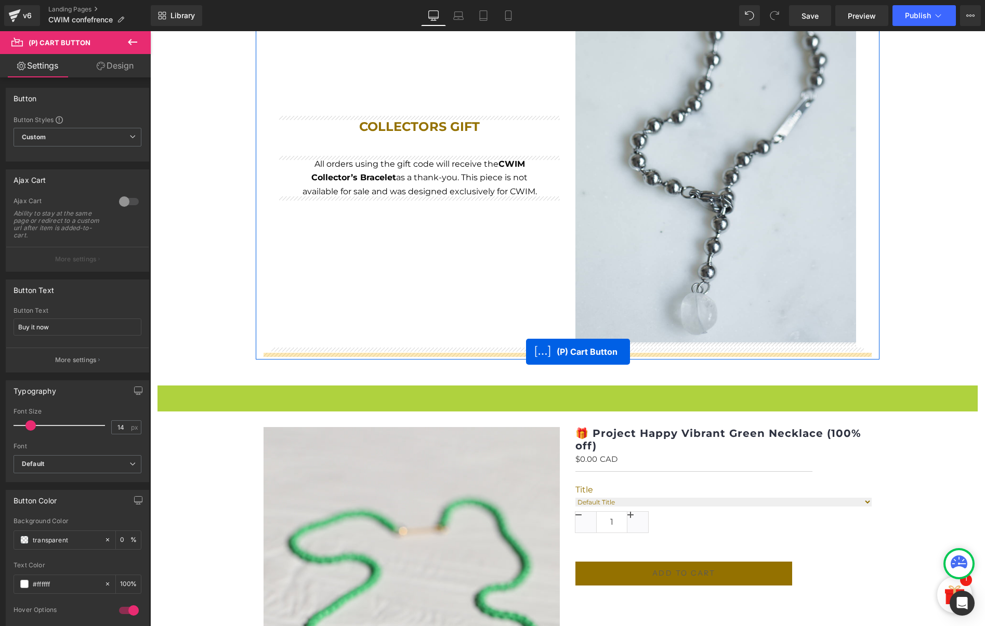
drag, startPoint x: 526, startPoint y: 396, endPoint x: 526, endPoint y: 352, distance: 44.2
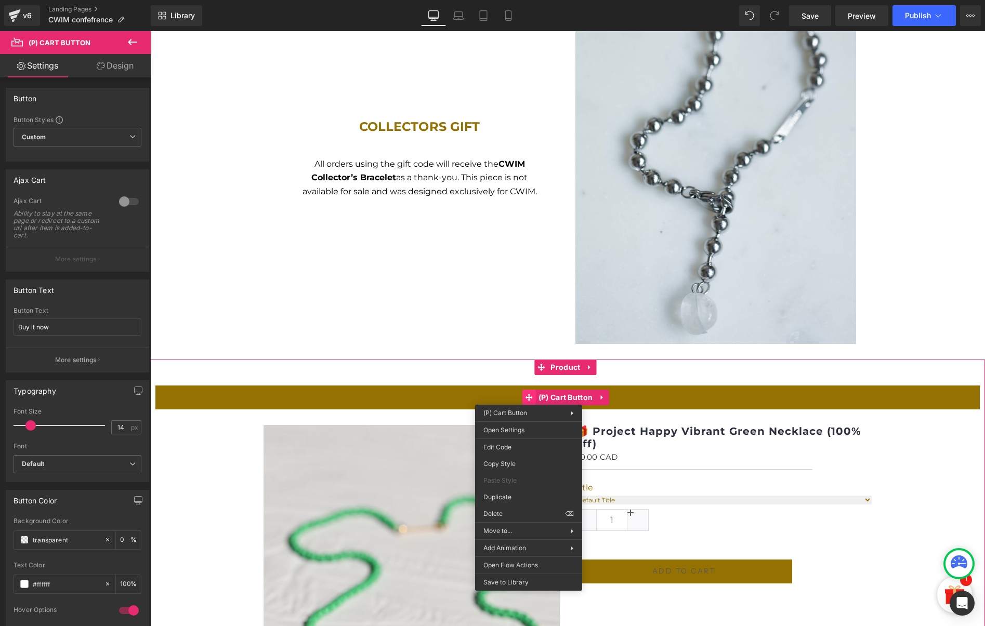
drag, startPoint x: 529, startPoint y: 397, endPoint x: 523, endPoint y: 397, distance: 5.7
click at [586, 365] on icon at bounding box center [589, 367] width 7 height 8
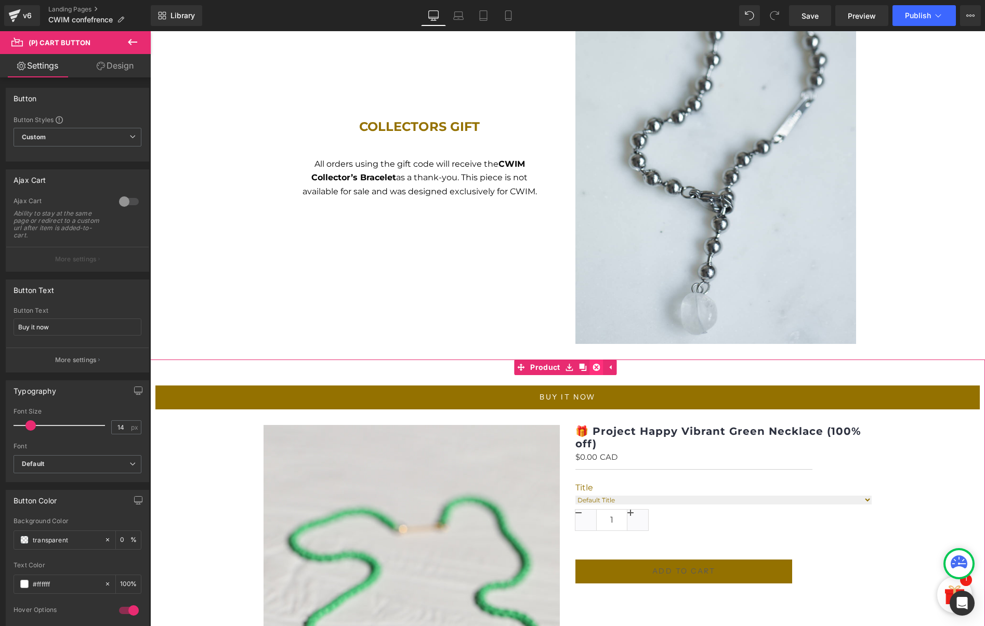
click at [593, 364] on icon at bounding box center [596, 367] width 7 height 7
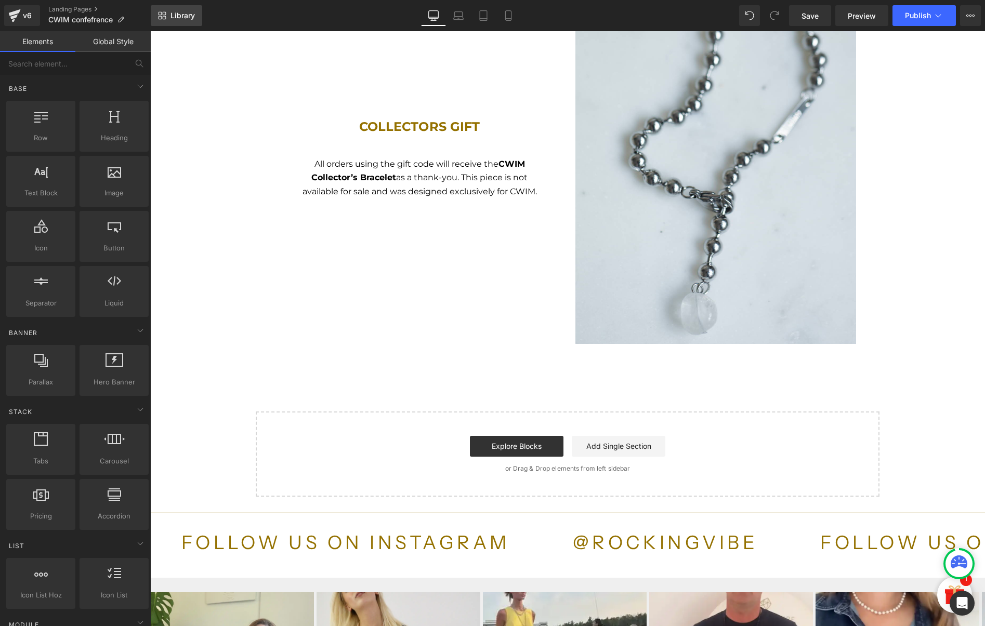
click at [182, 14] on span "Library" at bounding box center [182, 15] width 24 height 9
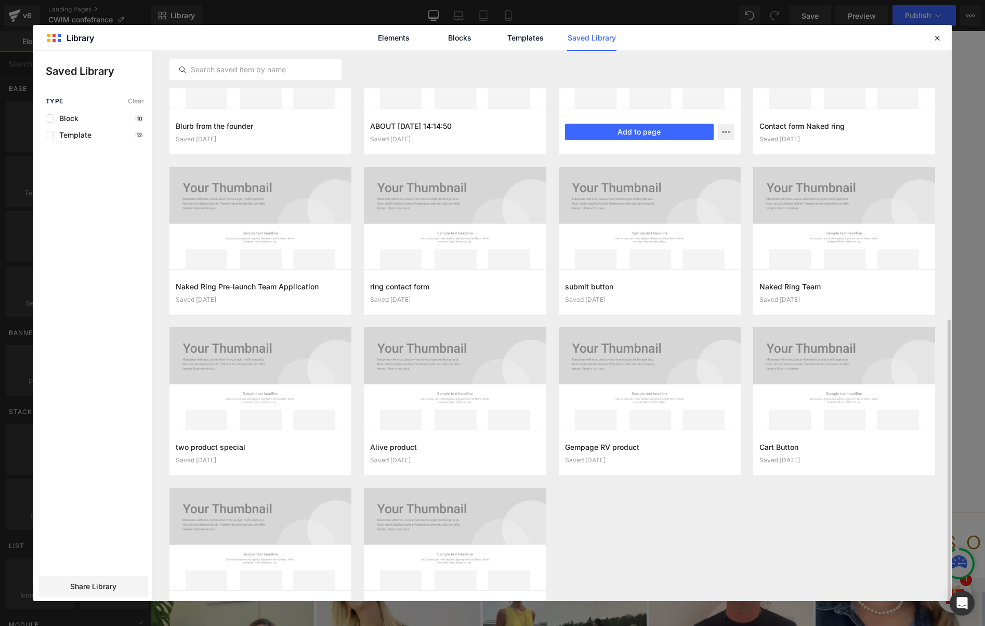
scroll to position [453, 0]
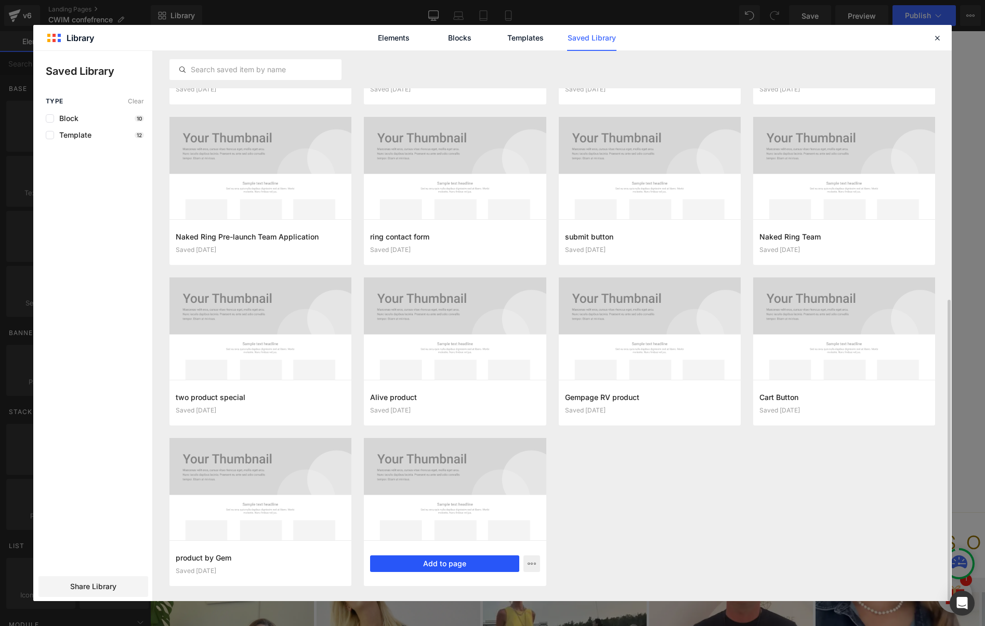
click at [418, 559] on button "Add to page" at bounding box center [444, 564] width 149 height 17
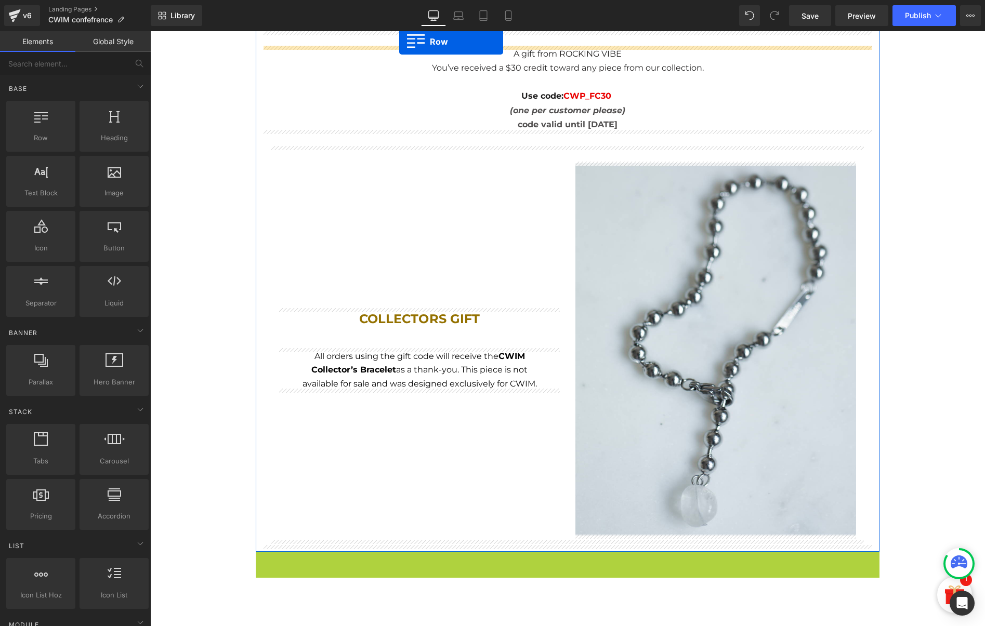
scroll to position [61, 0]
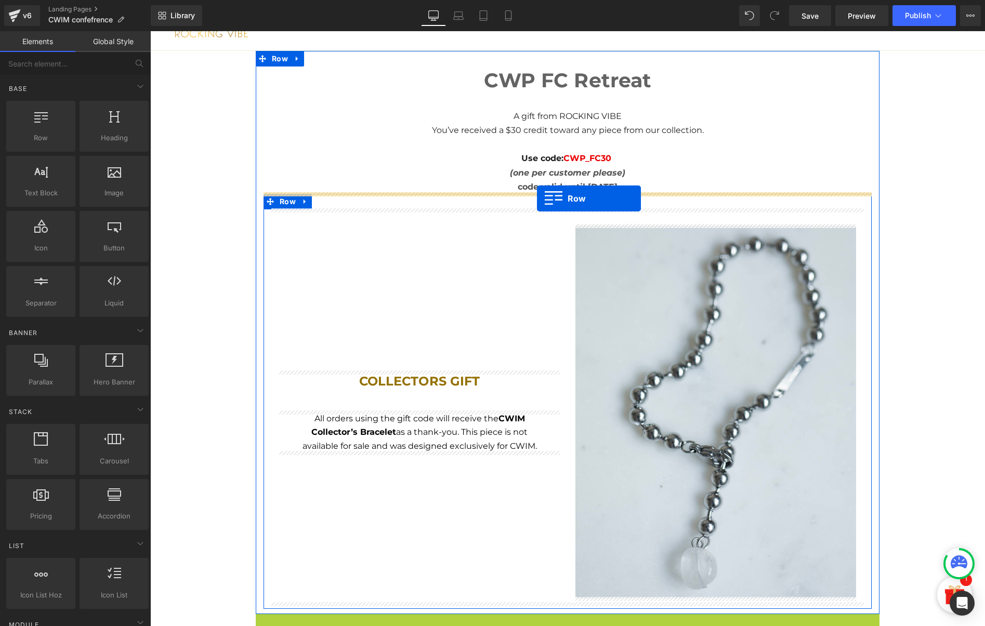
drag, startPoint x: 261, startPoint y: 216, endPoint x: 537, endPoint y: 199, distance: 276.5
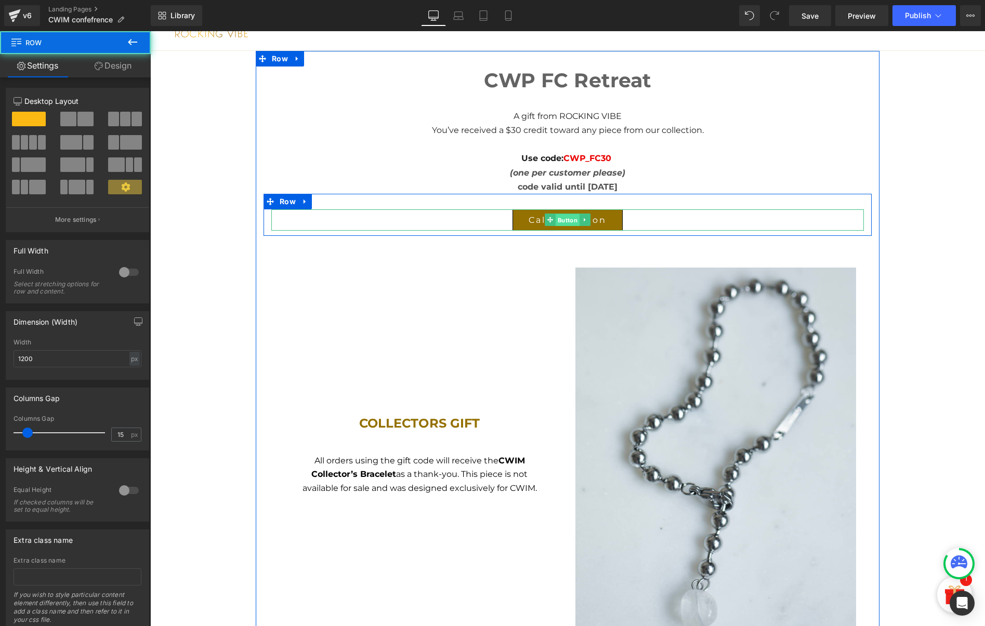
click at [560, 218] on span "Button" at bounding box center [568, 220] width 24 height 12
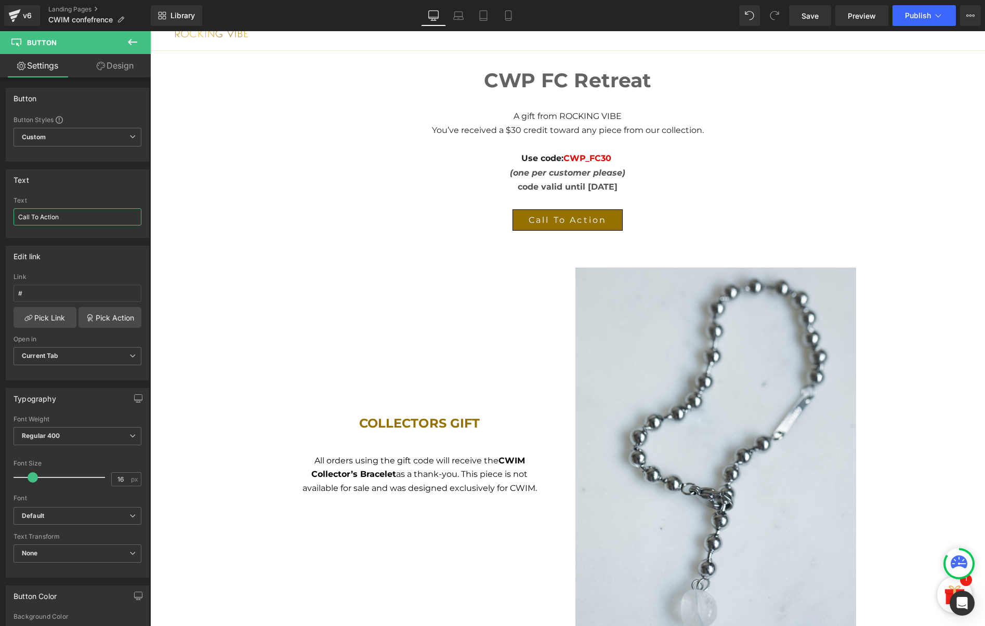
drag, startPoint x: 70, startPoint y: 218, endPoint x: -14, endPoint y: 210, distance: 83.5
click at [0, 210] on html "Button You are previewing how the will restyle your page. You can not edit Elem…" at bounding box center [492, 313] width 985 height 626
type input "SHOP NOW"
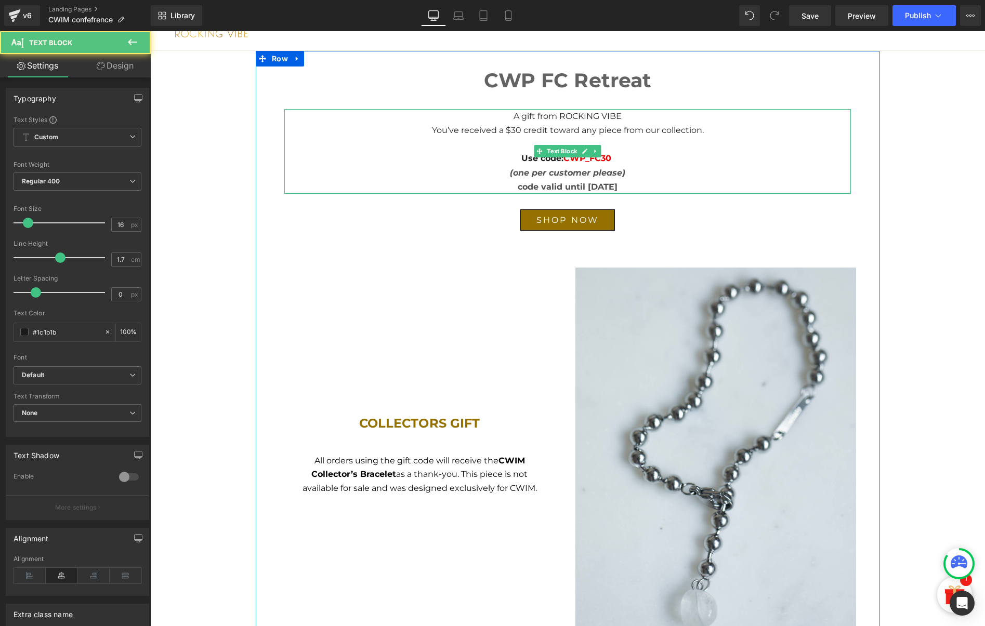
click at [596, 160] on span "CWP_FC30" at bounding box center [587, 158] width 48 height 10
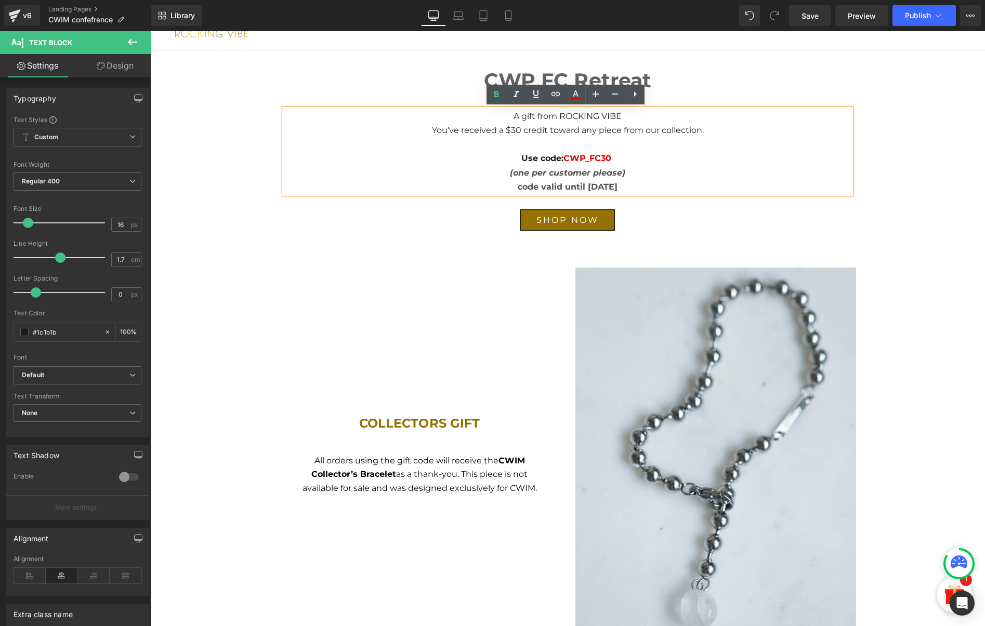
drag, startPoint x: 607, startPoint y: 156, endPoint x: 565, endPoint y: 156, distance: 41.6
click at [565, 156] on span "Use code: CWP_FC30" at bounding box center [567, 158] width 93 height 10
copy span "CWP_FC30"
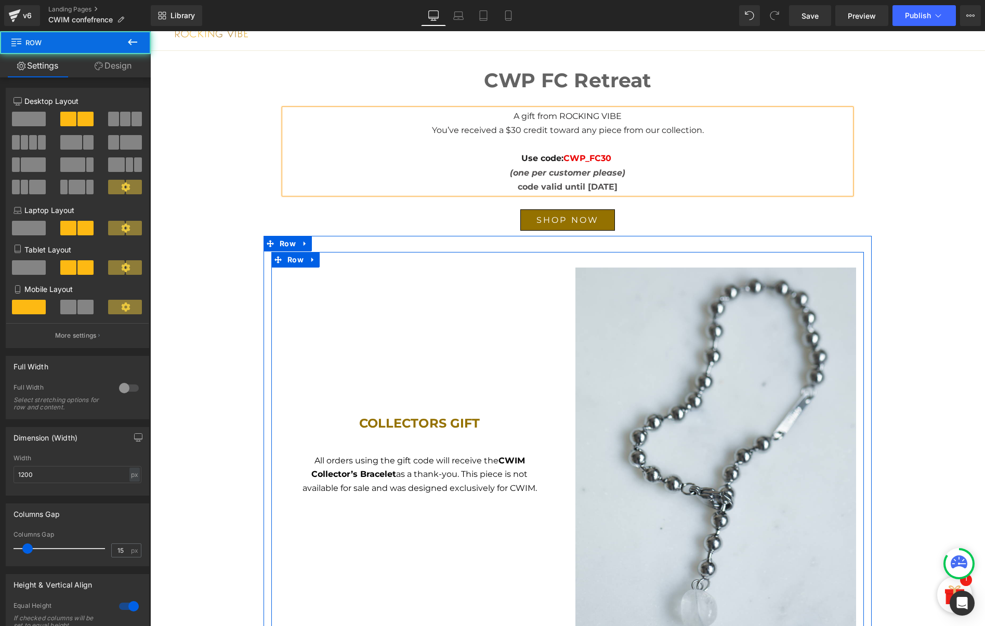
click at [398, 265] on div "COLLECTORS GIFT Heading All orders using the gift code will receive the CWIM Co…" at bounding box center [567, 449] width 592 height 394
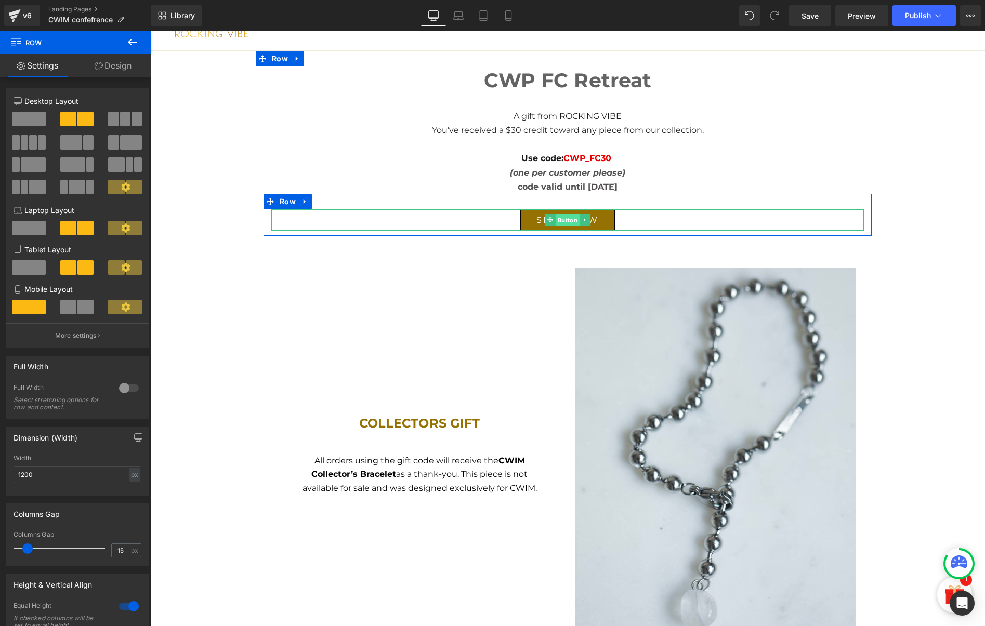
click at [560, 220] on span "Button" at bounding box center [568, 220] width 24 height 12
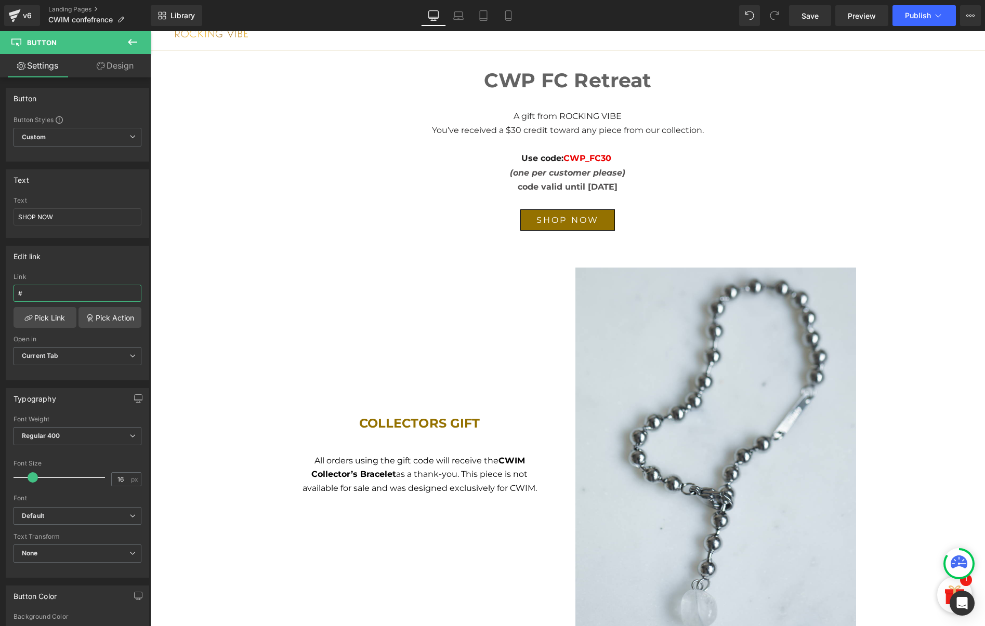
drag, startPoint x: 90, startPoint y: 293, endPoint x: -16, endPoint y: 284, distance: 106.4
click at [0, 284] on html "Button You are previewing how the will restyle your page. You can not edit Elem…" at bounding box center [492, 313] width 985 height 626
paste input "[URL][DOMAIN_NAME]"
type input "[URL][DOMAIN_NAME]"
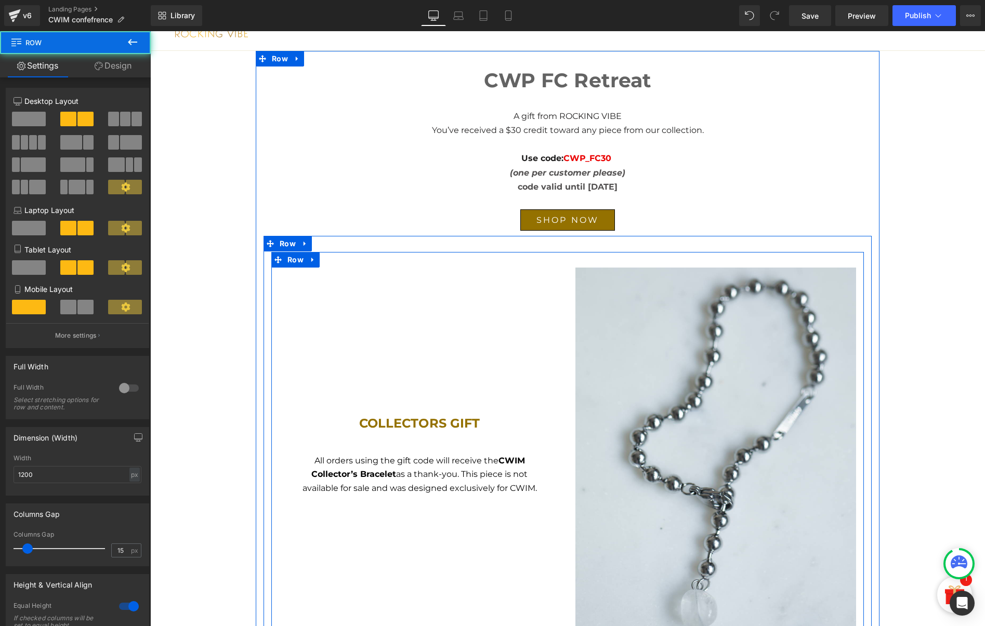
click at [343, 308] on div "COLLECTORS GIFT Heading All orders using the gift code will receive the CWIM Co…" at bounding box center [419, 454] width 296 height 373
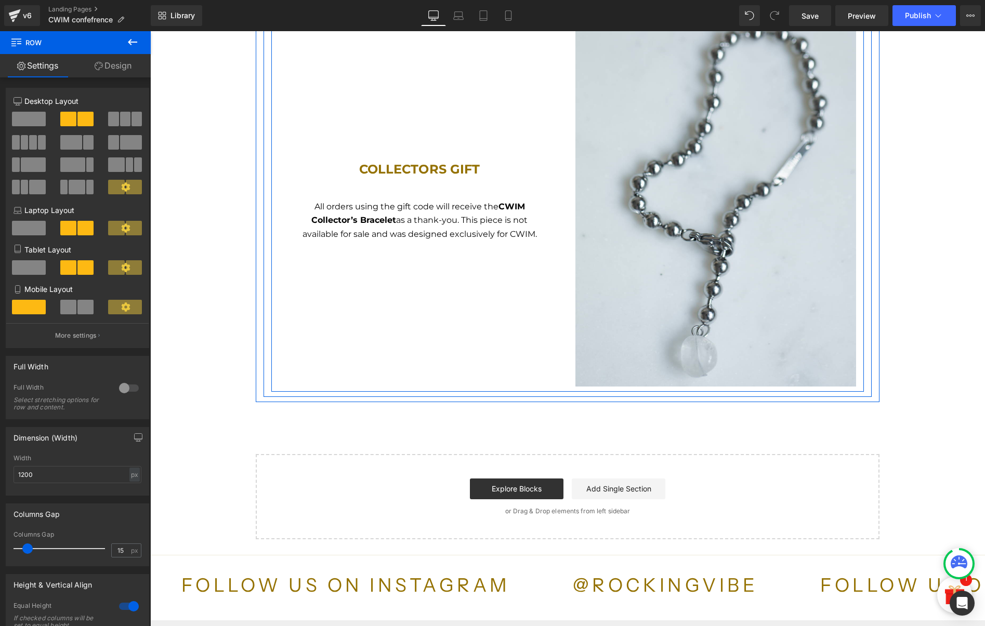
scroll to position [9, 0]
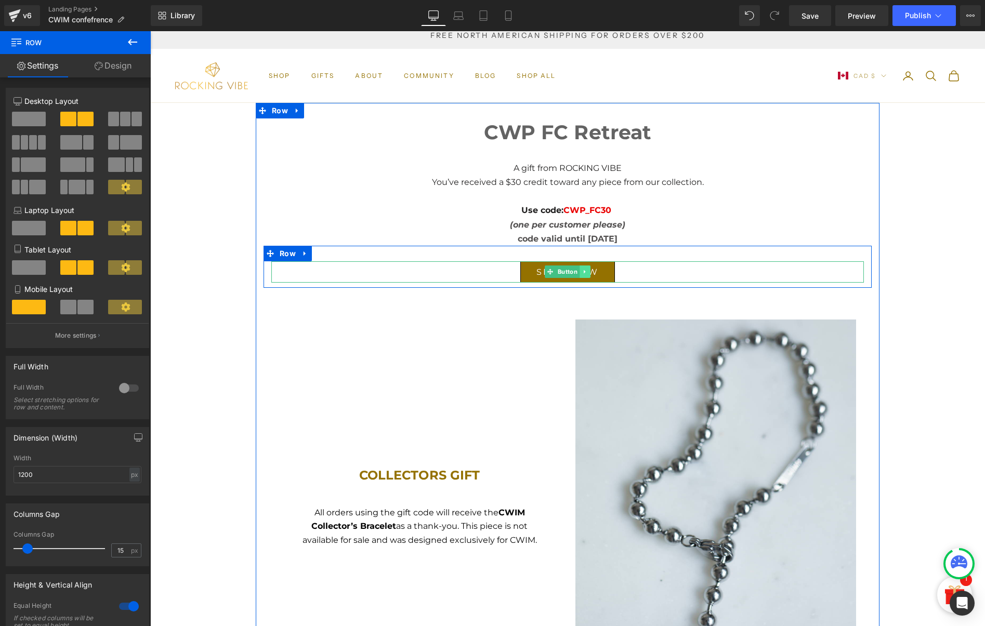
click at [585, 270] on link at bounding box center [584, 272] width 11 height 12
click at [578, 272] on icon at bounding box center [580, 272] width 6 height 6
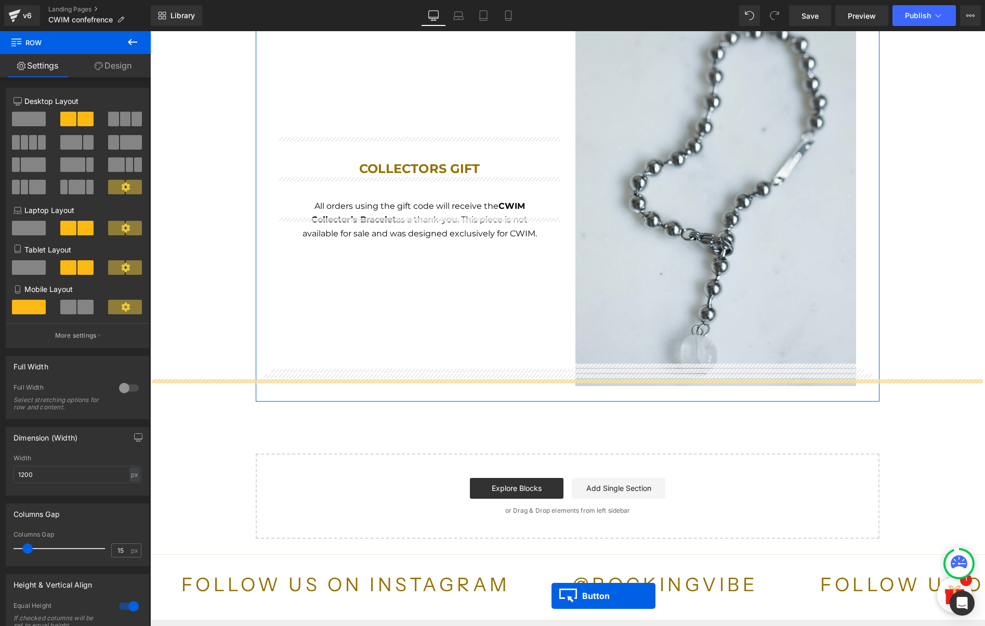
scroll to position [393, 0]
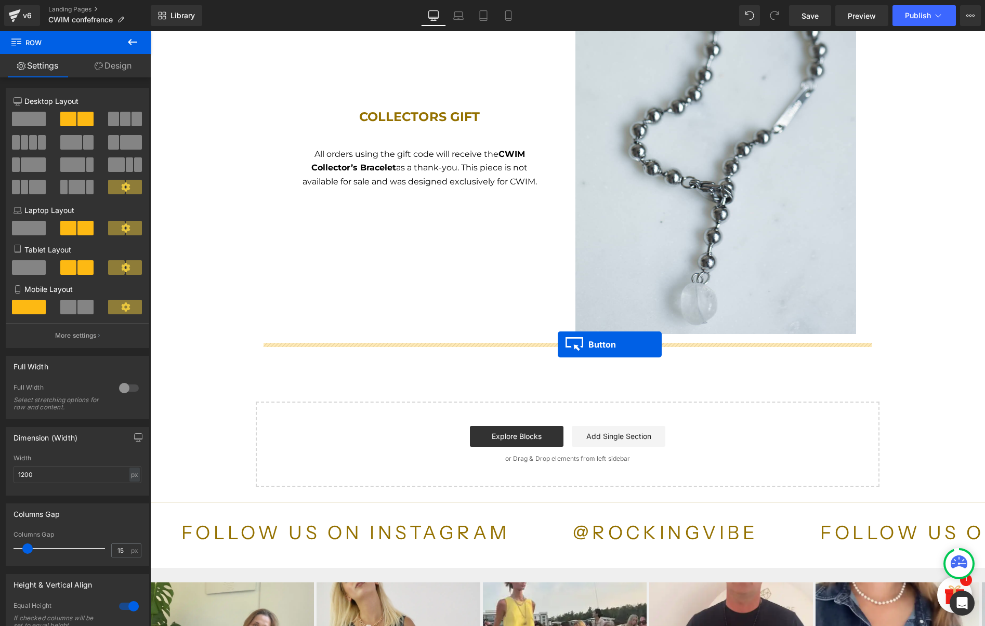
drag, startPoint x: 547, startPoint y: 292, endPoint x: 558, endPoint y: 345, distance: 53.5
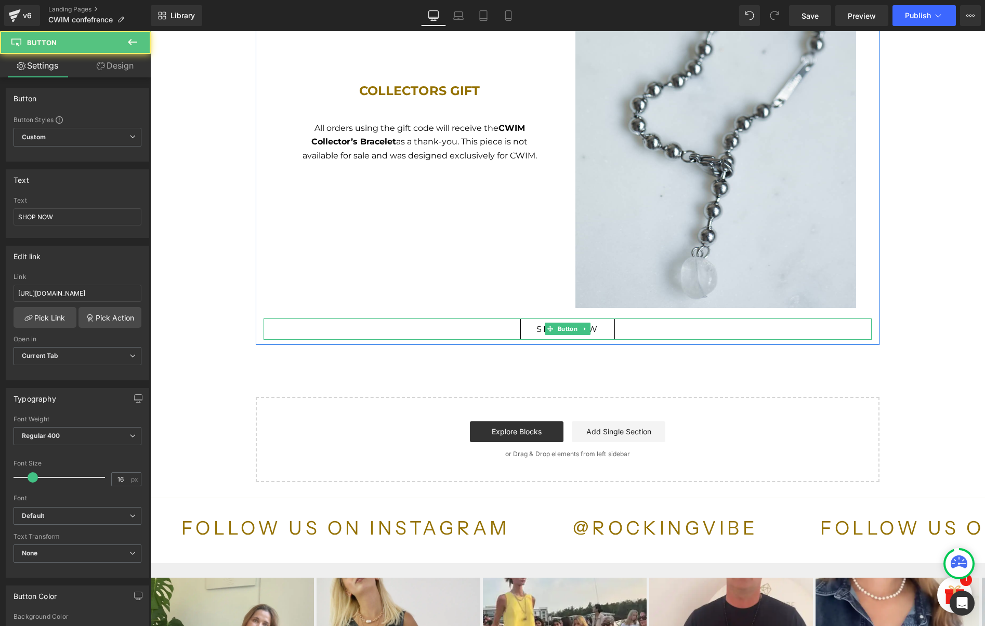
click at [537, 326] on span "SHOP NOW" at bounding box center [567, 329] width 63 height 10
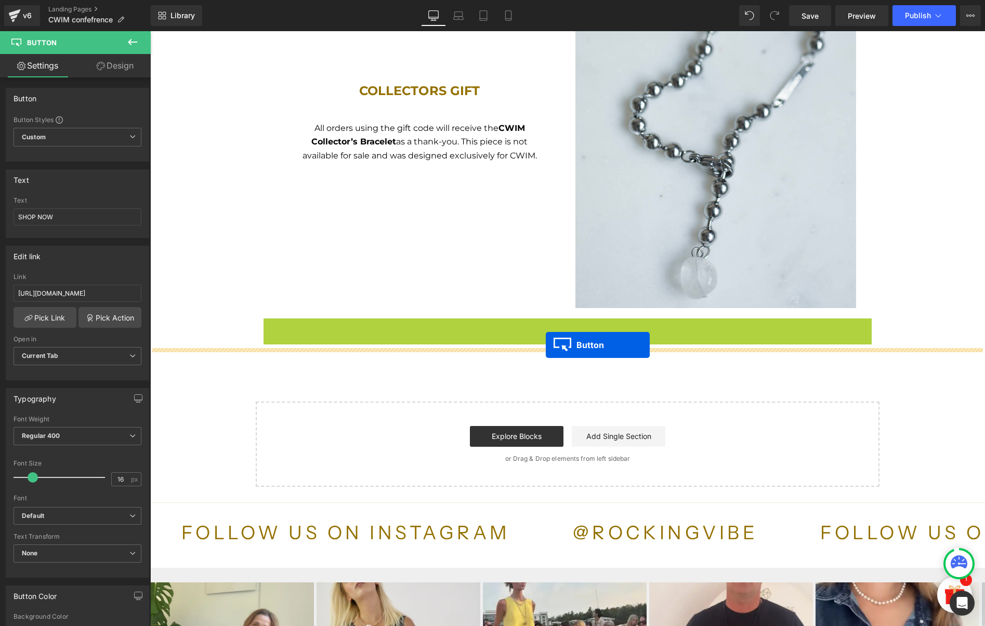
drag, startPoint x: 544, startPoint y: 325, endPoint x: 546, endPoint y: 345, distance: 20.3
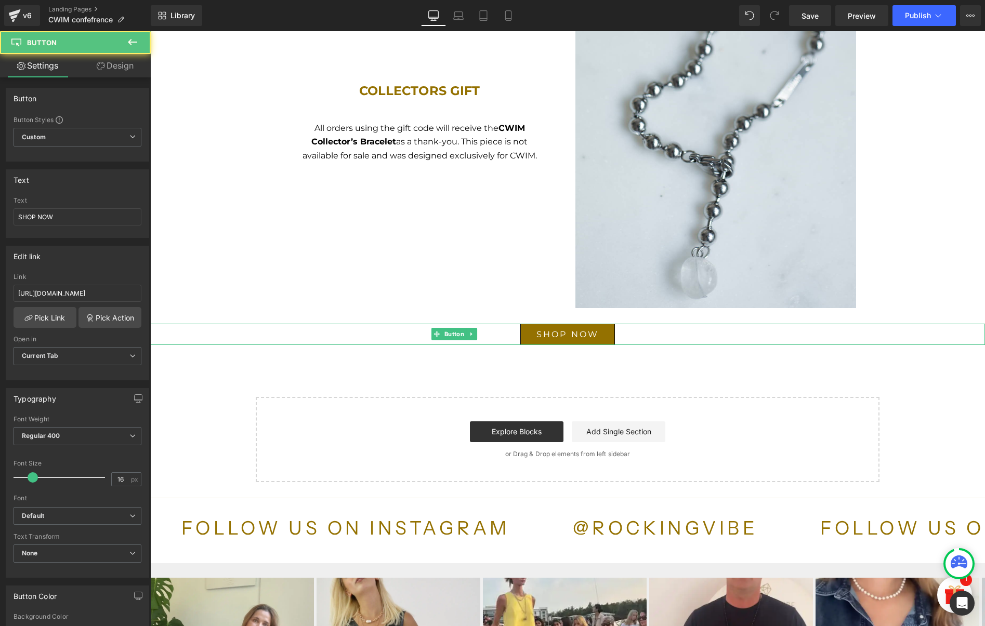
click at [507, 373] on div "CWP FC Retreat Heading Text Block A gift from ROCKING VIBE You’ve received a $3…" at bounding box center [567, 100] width 835 height 764
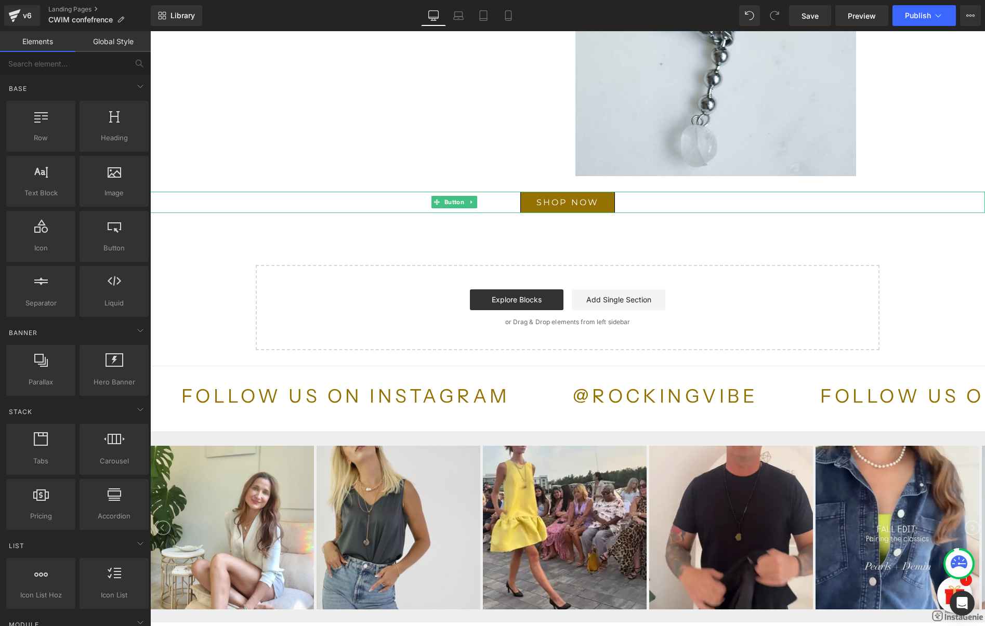
scroll to position [506, 0]
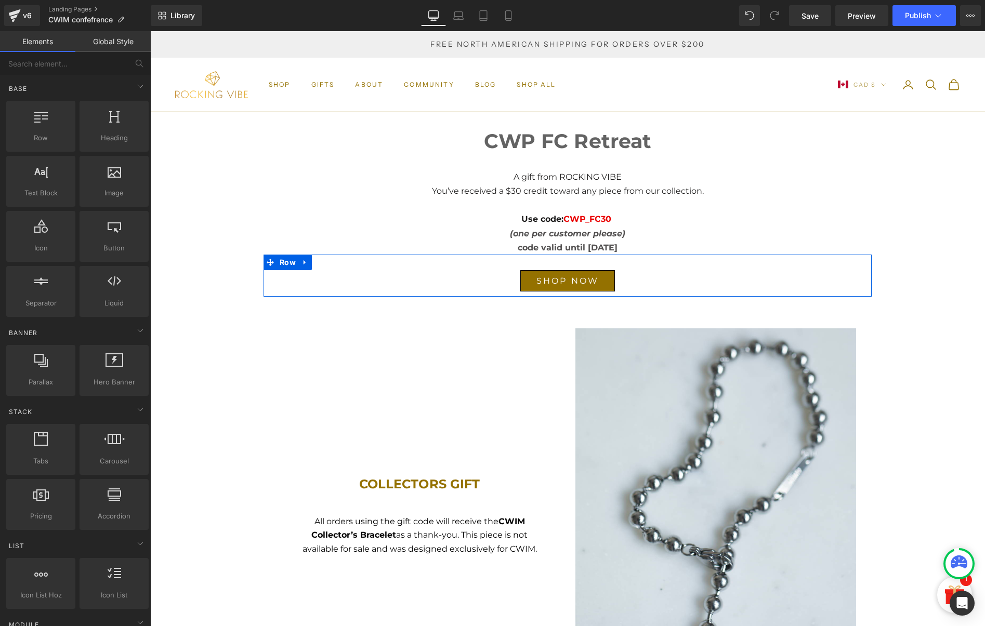
scroll to position [0, 0]
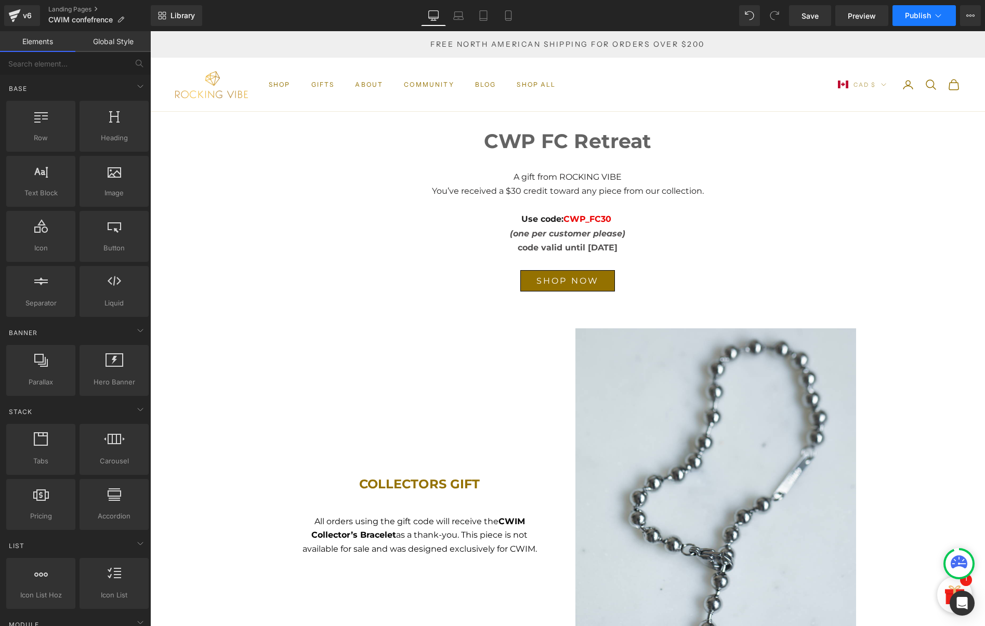
click at [904, 15] on button "Publish" at bounding box center [923, 15] width 63 height 21
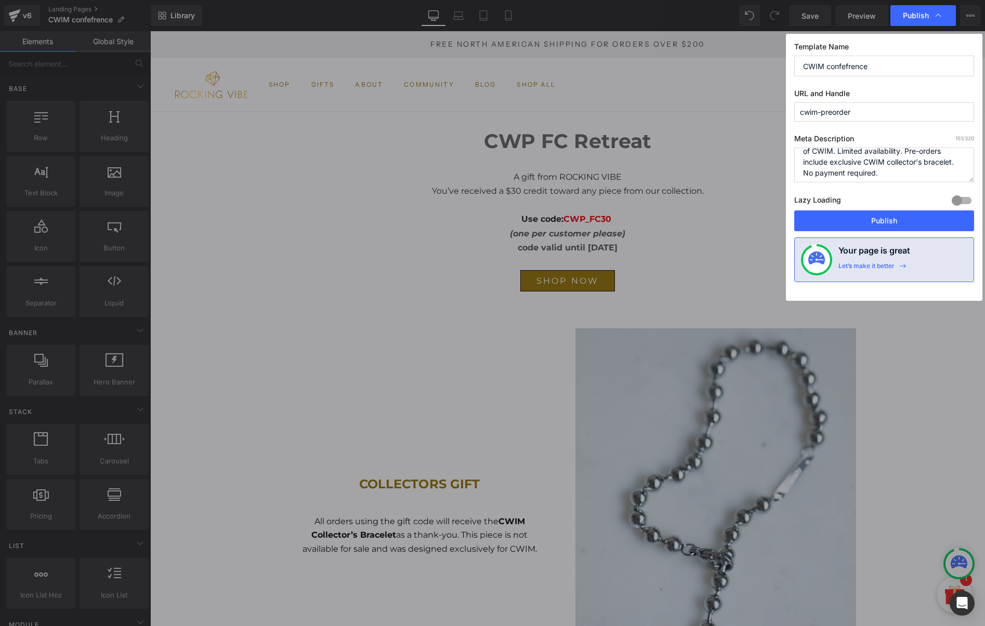
scroll to position [17, 0]
drag, startPoint x: 919, startPoint y: 172, endPoint x: 763, endPoint y: 147, distance: 158.5
click at [763, 147] on div "Publish Template Name CWIM confefrence URL and Handle cwim-preorder Meta Descri…" at bounding box center [492, 313] width 985 height 626
type textarea "Secure a rare ROCKING VIBE piece in"
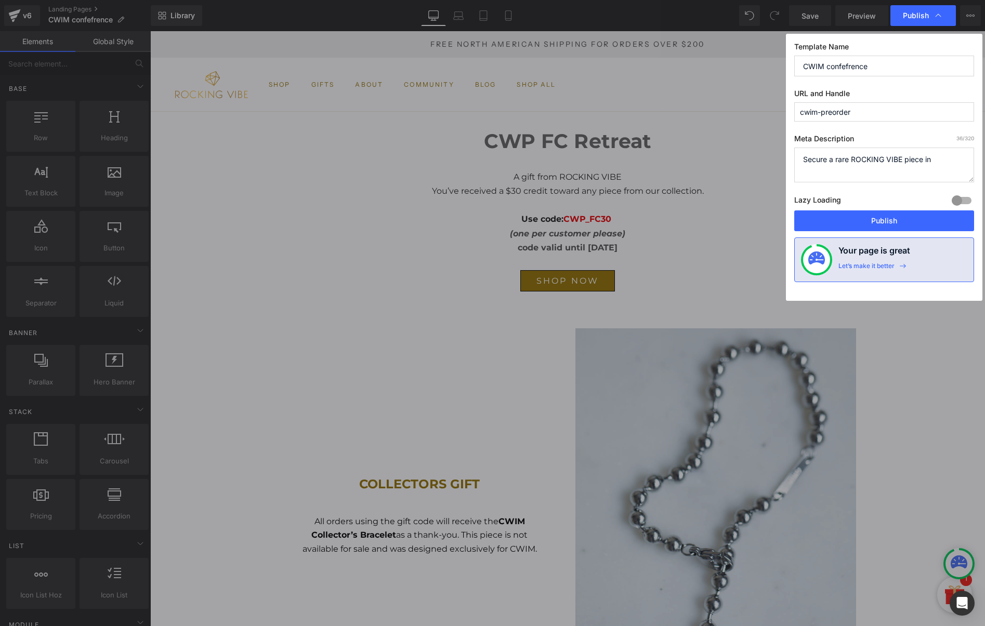
drag, startPoint x: 868, startPoint y: 112, endPoint x: 796, endPoint y: 112, distance: 72.8
click at [796, 112] on input "cwim-preorder" at bounding box center [884, 111] width 180 height 19
type input "cwp"
drag, startPoint x: 877, startPoint y: 68, endPoint x: 788, endPoint y: 63, distance: 89.0
click at [788, 63] on div "Template Name CWIM confefrence URL and Handle cwp Meta Description 36 /320 Secu…" at bounding box center [884, 167] width 196 height 267
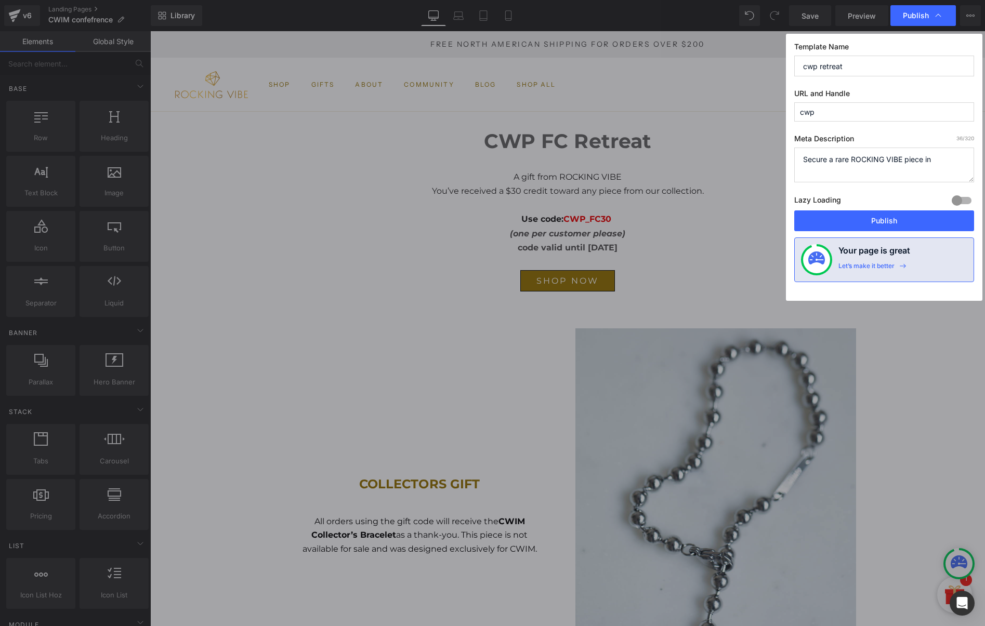
type input "cwp retreat"
drag, startPoint x: 938, startPoint y: 165, endPoint x: 795, endPoint y: 161, distance: 143.0
click at [795, 161] on textarea "Secure a rare ROCKING VIBE piece in advance of CWIM. Limited availability. Pre-…" at bounding box center [884, 165] width 180 height 35
click at [903, 224] on button "Publish" at bounding box center [884, 220] width 180 height 21
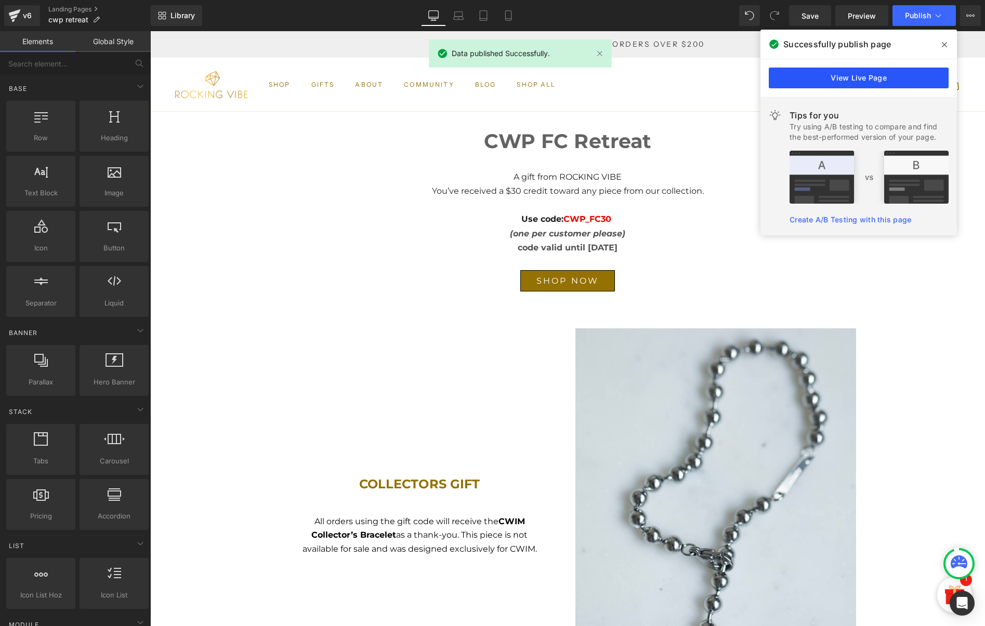
click at [849, 78] on link "View Live Page" at bounding box center [859, 78] width 180 height 21
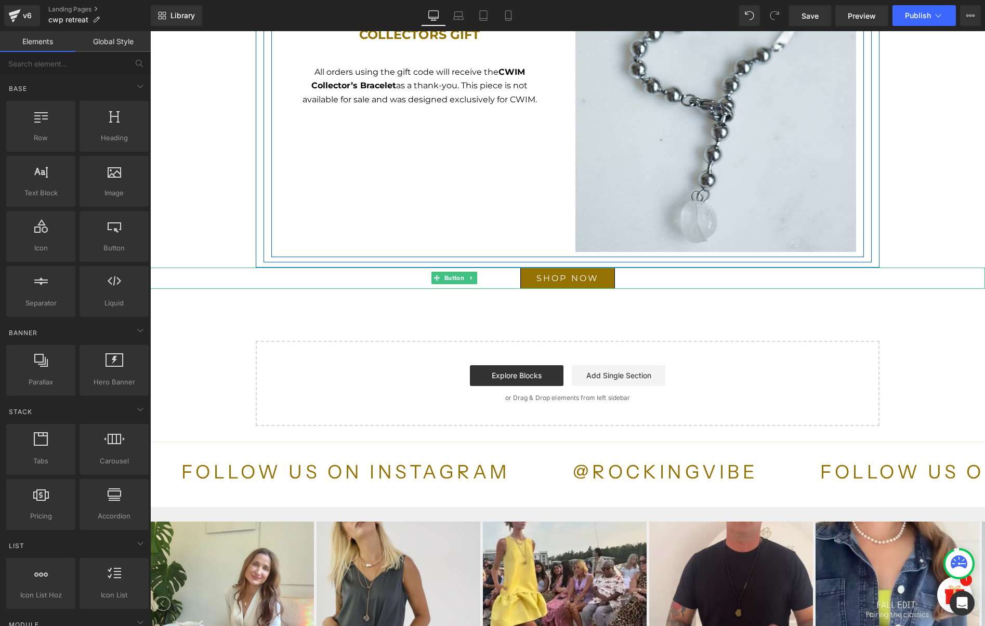
scroll to position [627, 0]
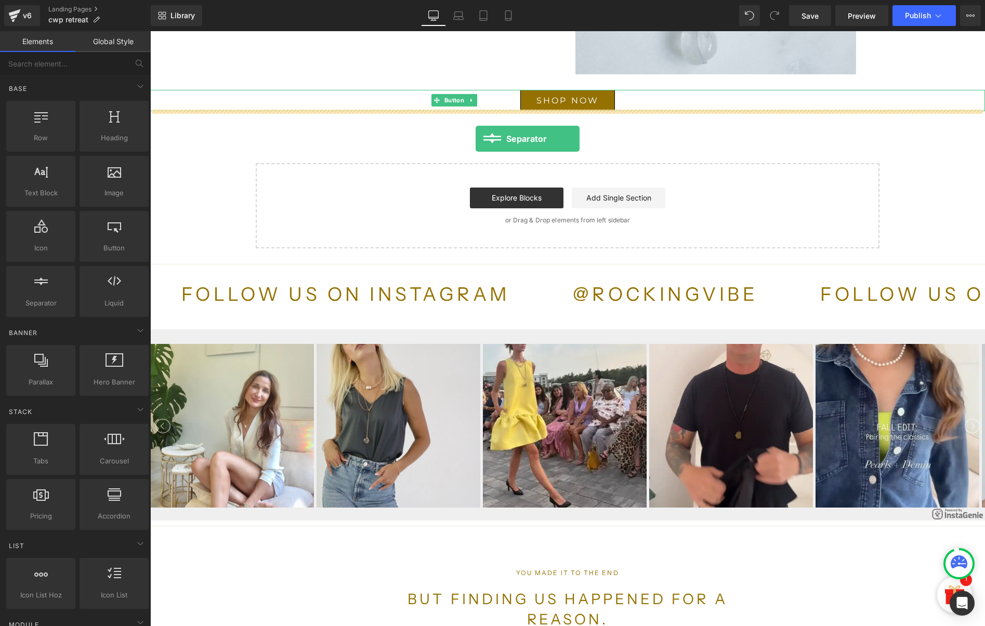
drag, startPoint x: 178, startPoint y: 331, endPoint x: 476, endPoint y: 139, distance: 354.2
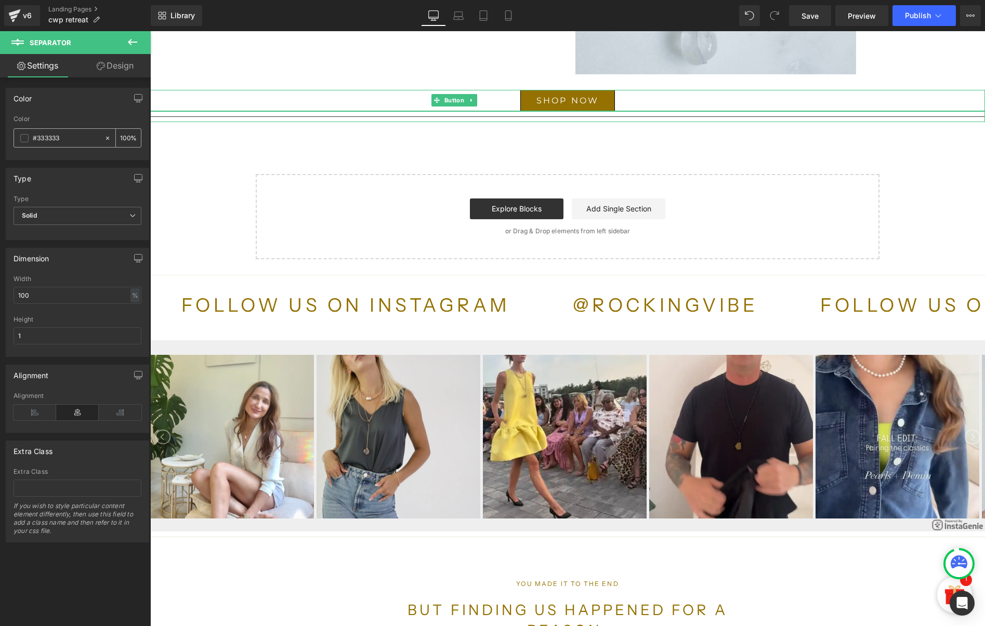
click at [104, 137] on icon at bounding box center [107, 138] width 7 height 7
type input "none"
type input "0"
drag, startPoint x: 65, startPoint y: 336, endPoint x: -16, endPoint y: 334, distance: 81.1
click at [0, 334] on html "Separator You are previewing how the will restyle your page. You can not edit E…" at bounding box center [492, 313] width 985 height 626
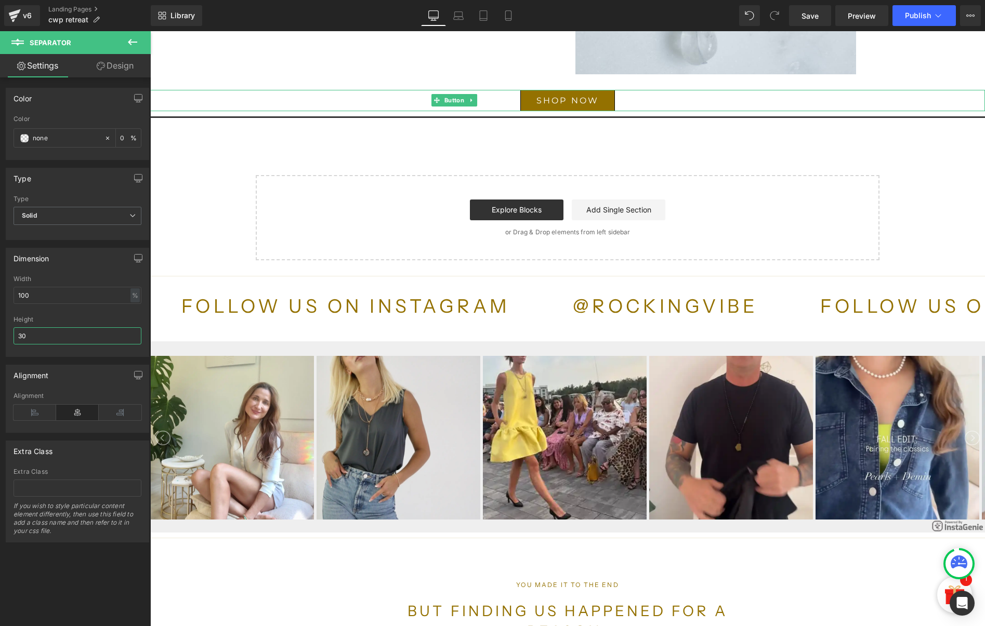
type input "30"
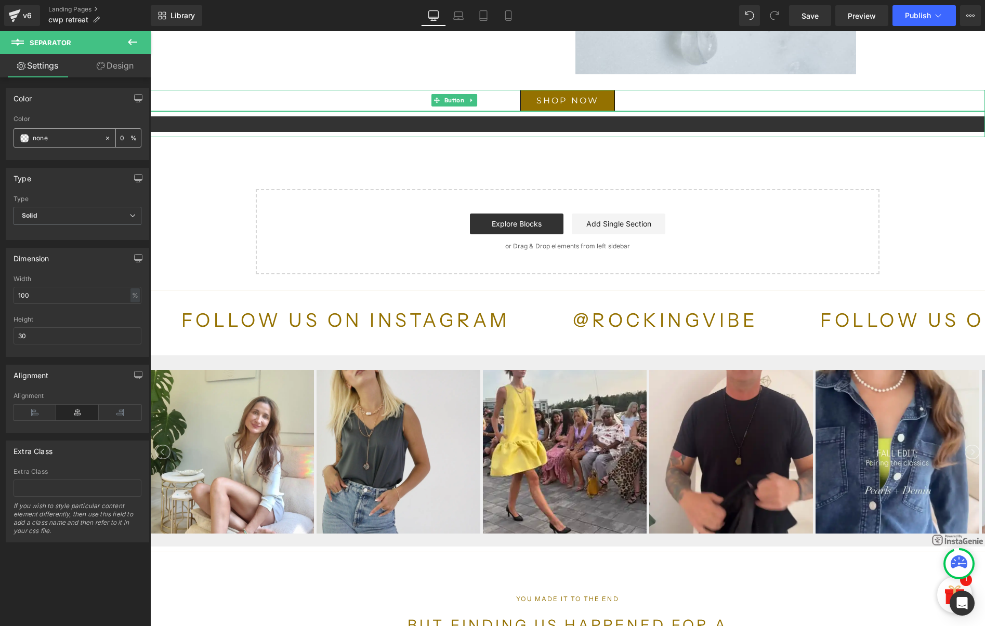
click at [27, 138] on span at bounding box center [24, 138] width 8 height 8
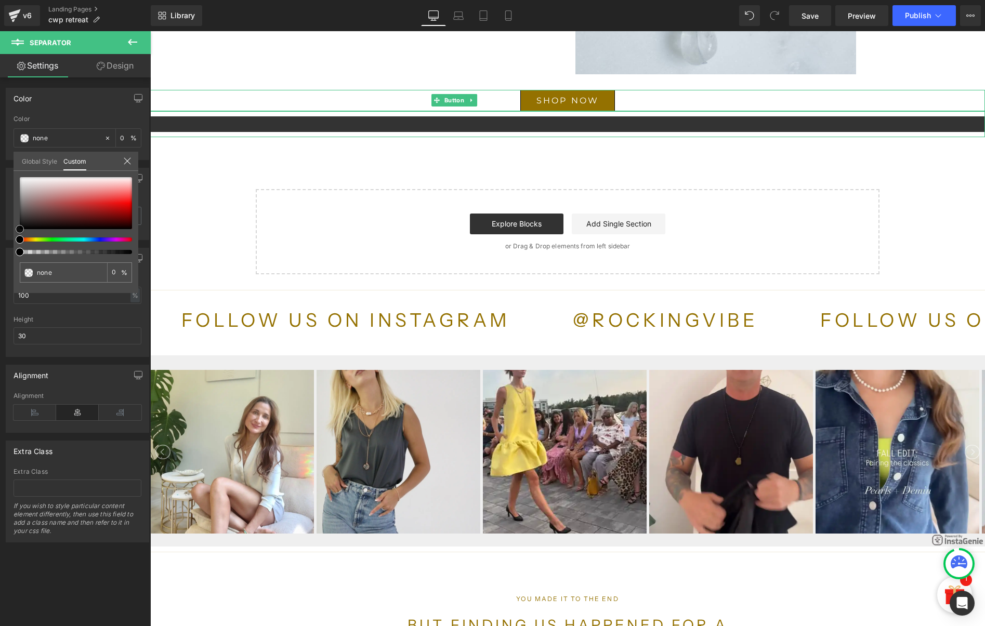
type input "#9f9797"
type input "100"
type input "#9f9797"
type input "100"
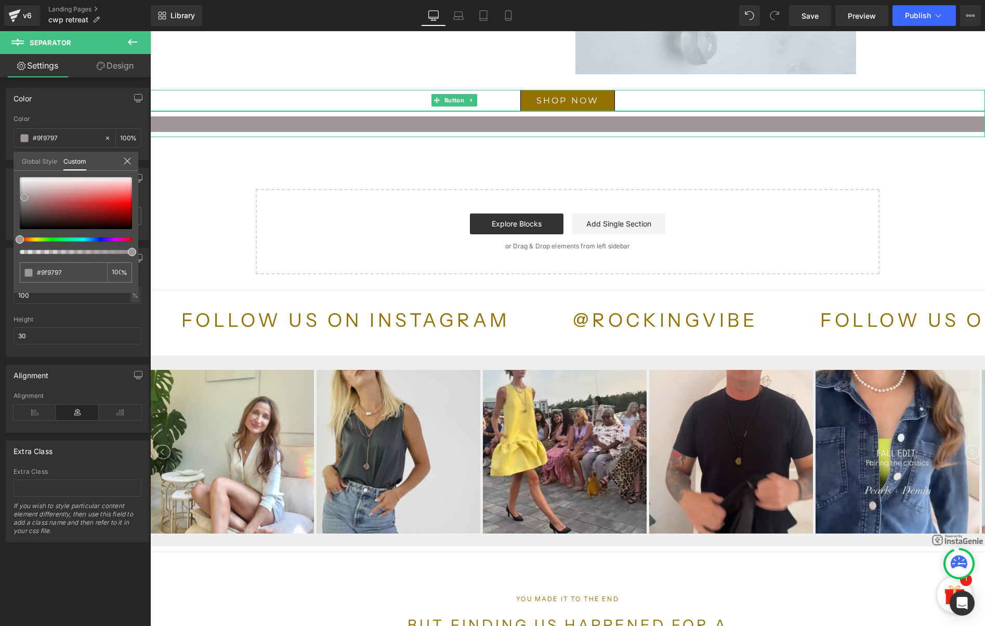
type input "#a19a9a"
type input "#b4b0b0"
type input "#ffffff"
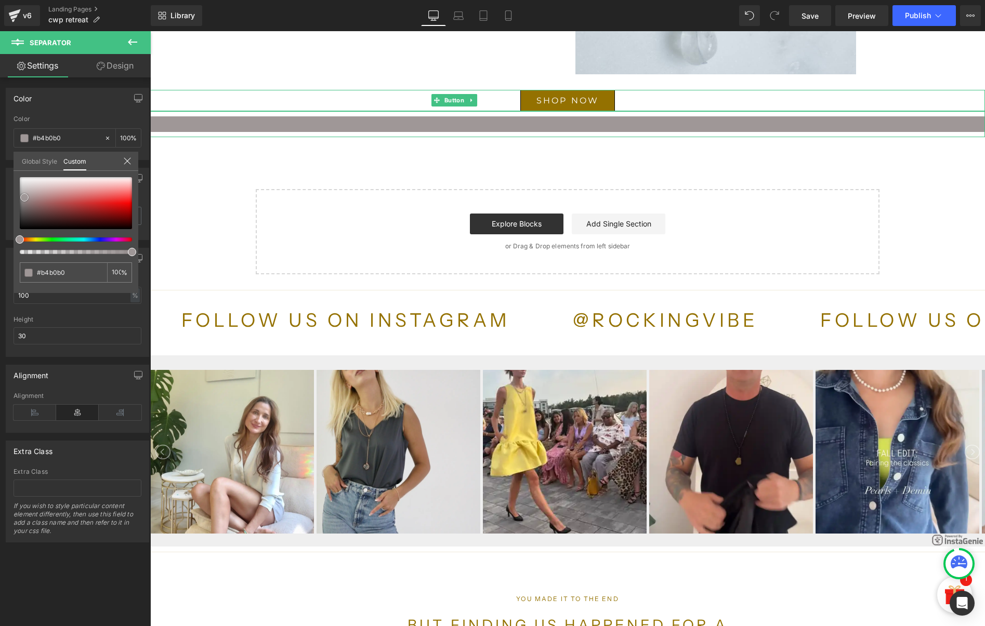
type input "#ffffff"
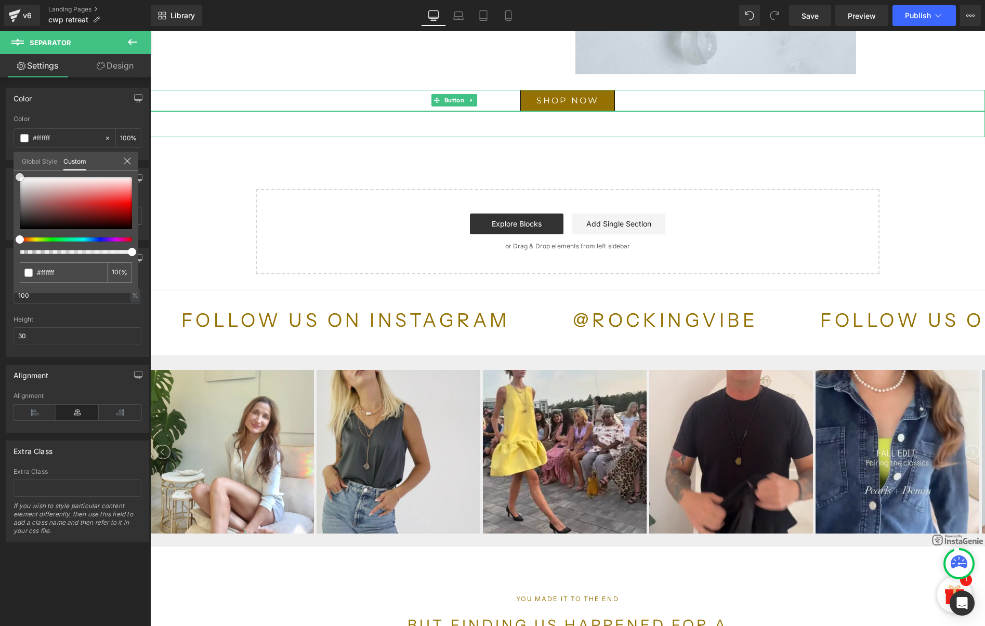
drag, startPoint x: 24, startPoint y: 197, endPoint x: 11, endPoint y: 165, distance: 35.4
click at [11, 160] on div "Color rgba(255, 255, 255, 1) Color #ffffff 100 % Global Style Custom Setup Glob…" at bounding box center [77, 120] width 155 height 80
type input "98"
type input "56"
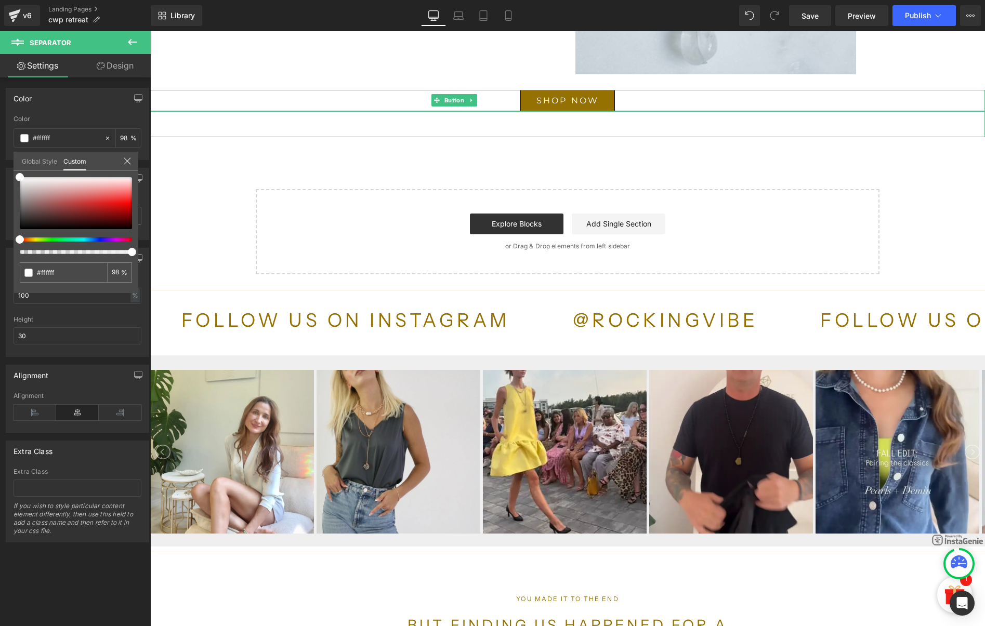
type input "56"
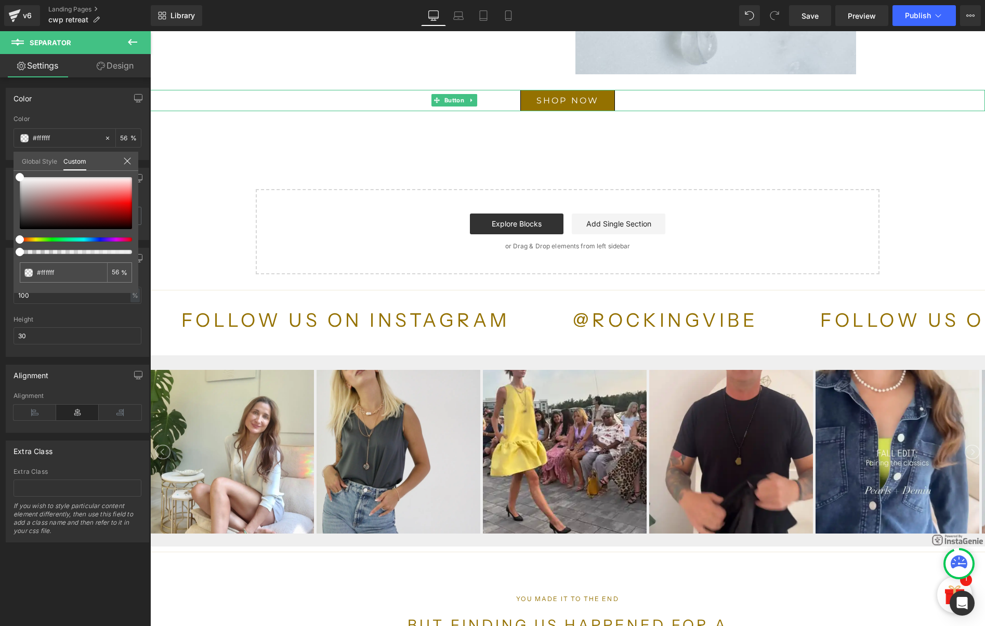
type input "0"
drag, startPoint x: 121, startPoint y: 254, endPoint x: -39, endPoint y: 253, distance: 160.6
click at [0, 253] on html "Separator You are previewing how the will restyle your page. You can not edit E…" at bounding box center [492, 313] width 985 height 626
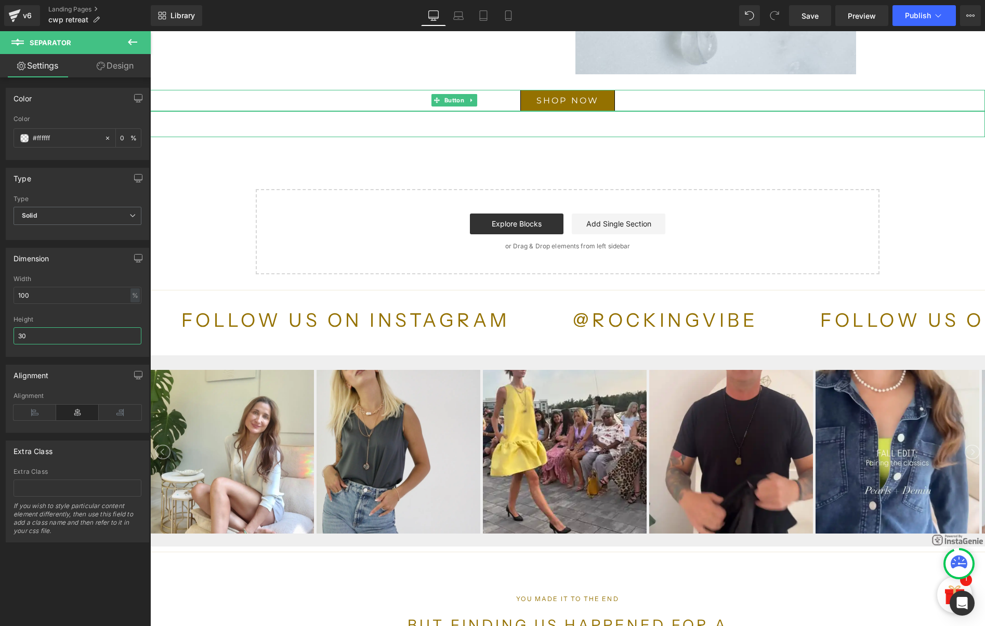
drag, startPoint x: 55, startPoint y: 338, endPoint x: 15, endPoint y: 336, distance: 40.1
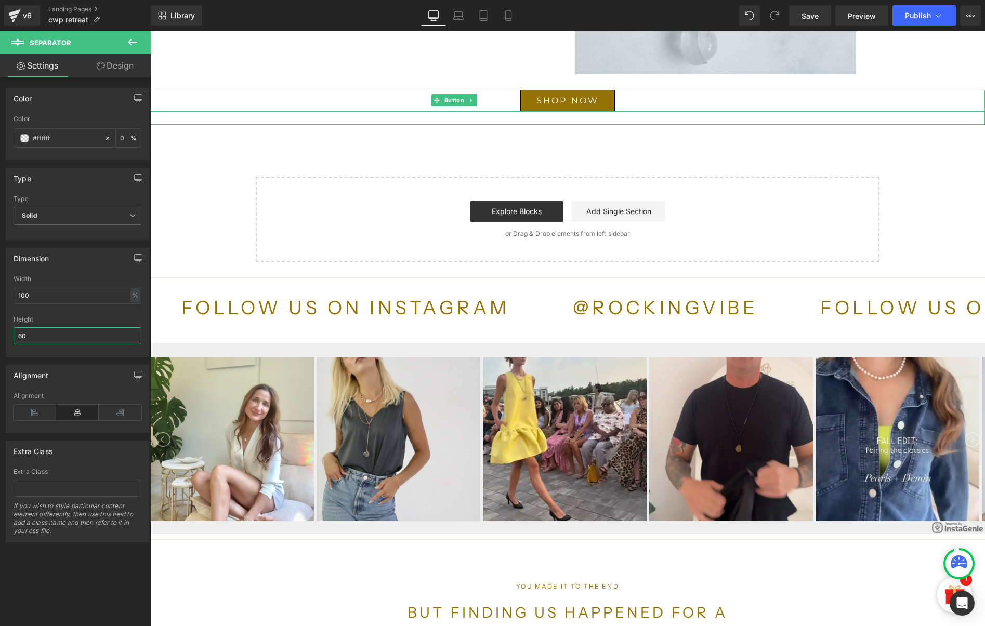
type input "60"
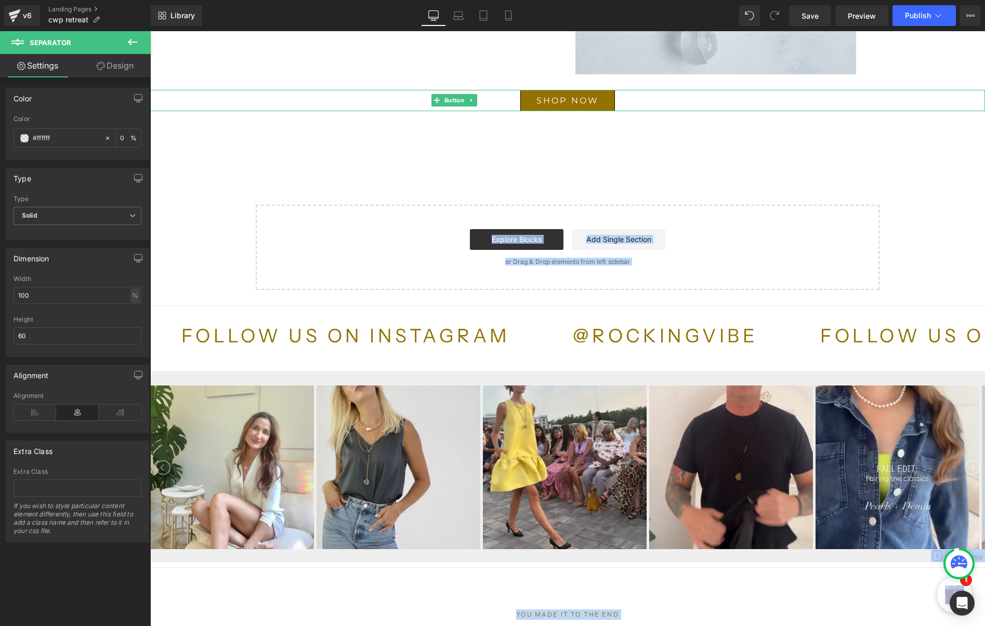
click at [327, 143] on body "Skip to content FREE NORTH AMERICAN SHIPPING FOR ORDERS OVER $200 Rocking Vibe …" at bounding box center [567, 178] width 835 height 1549
click at [522, 129] on hr at bounding box center [567, 134] width 835 height 36
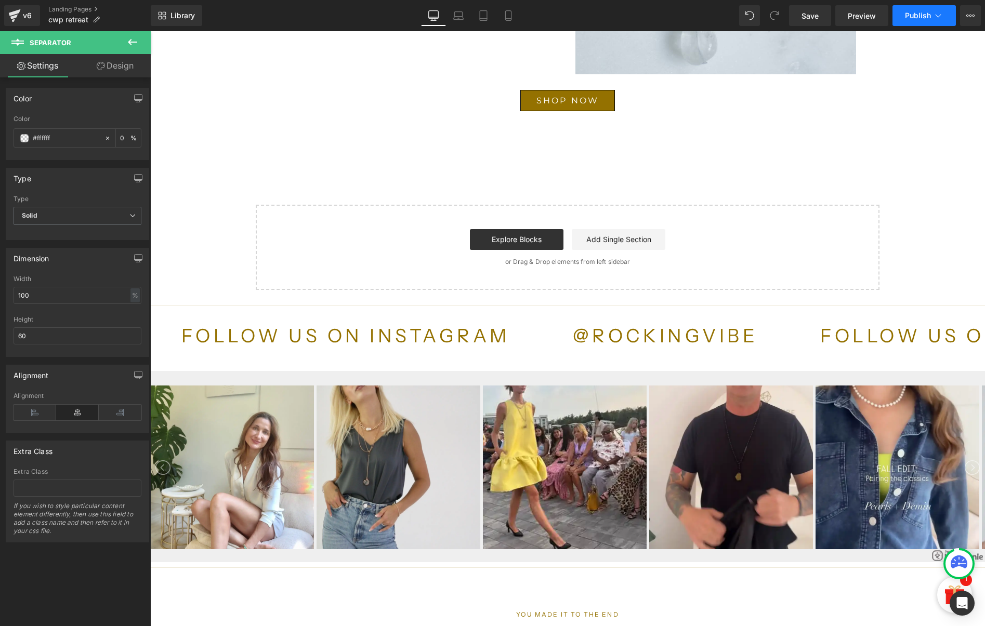
click at [903, 11] on button "Publish" at bounding box center [923, 15] width 63 height 21
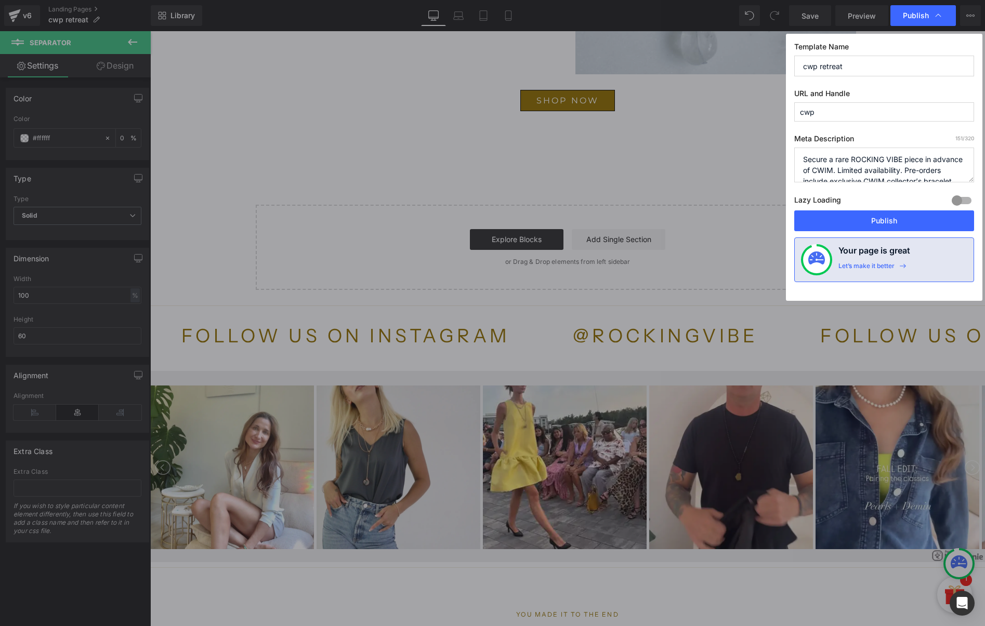
scroll to position [22, 0]
drag, startPoint x: 800, startPoint y: 161, endPoint x: 1012, endPoint y: 229, distance: 222.7
click at [984, 229] on html "Separator You are previewing how the will restyle your page. You can not edit E…" at bounding box center [492, 313] width 985 height 626
type textarea "CWIM retreat gift"
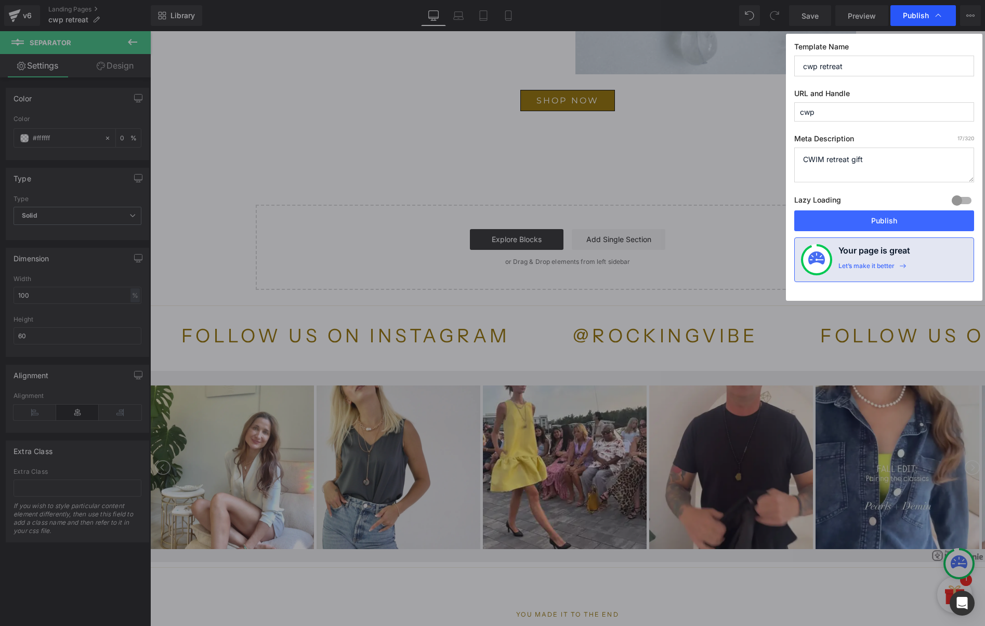
click at [927, 15] on span "Publish" at bounding box center [916, 15] width 26 height 9
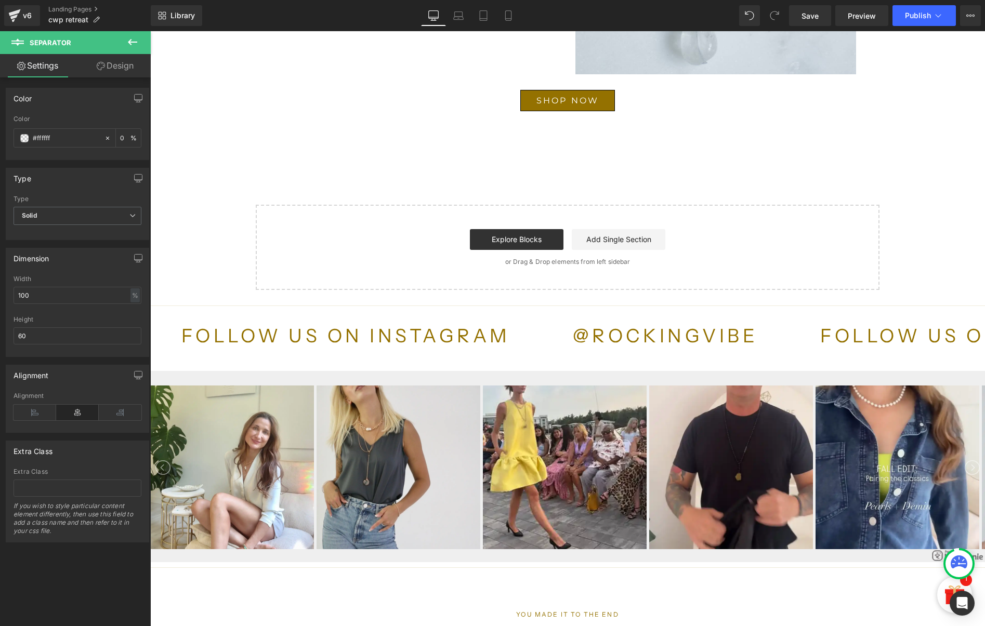
click at [927, 15] on span "Publish" at bounding box center [918, 15] width 26 height 8
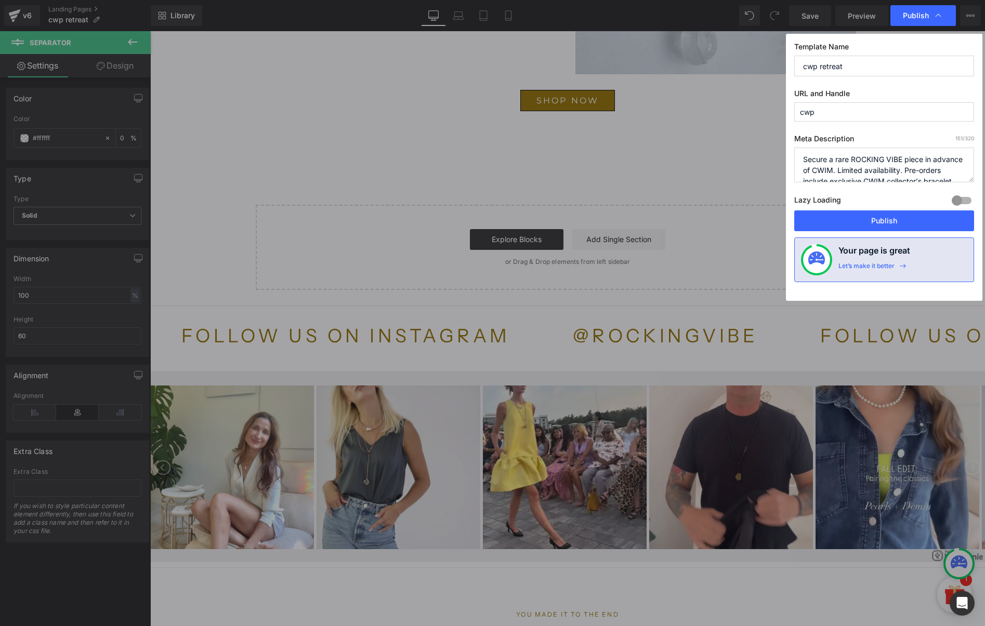
click at [832, 162] on textarea "Secure a rare ROCKING VIBE piece in advance of CWIM. Limited availability. Pre-…" at bounding box center [884, 165] width 180 height 35
drag, startPoint x: 800, startPoint y: 160, endPoint x: 1041, endPoint y: 258, distance: 259.7
click at [984, 258] on html "Separator You are previewing how the will restyle your page. You can not edit E…" at bounding box center [492, 313] width 985 height 626
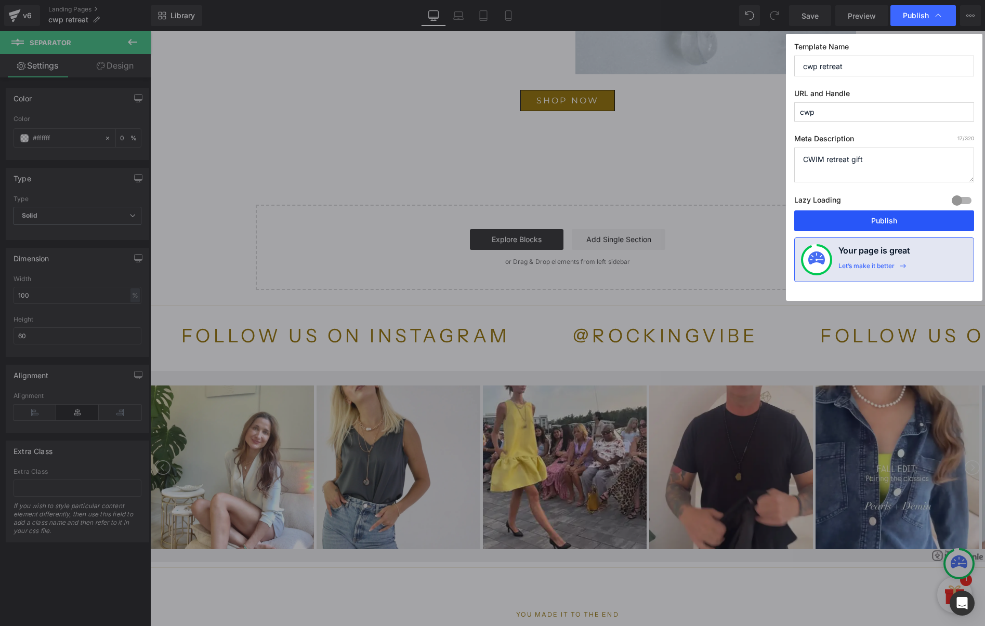
type textarea "CWIM retreat gift"
click at [943, 224] on button "Publish" at bounding box center [884, 220] width 180 height 21
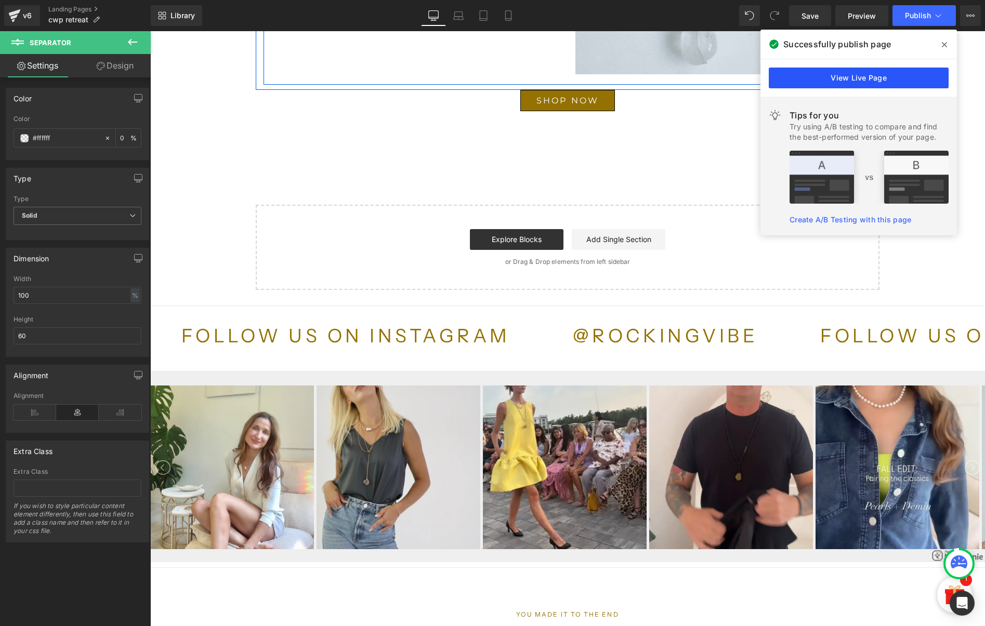
click at [907, 69] on link "View Live Page" at bounding box center [859, 78] width 180 height 21
